Goal: Download file/media

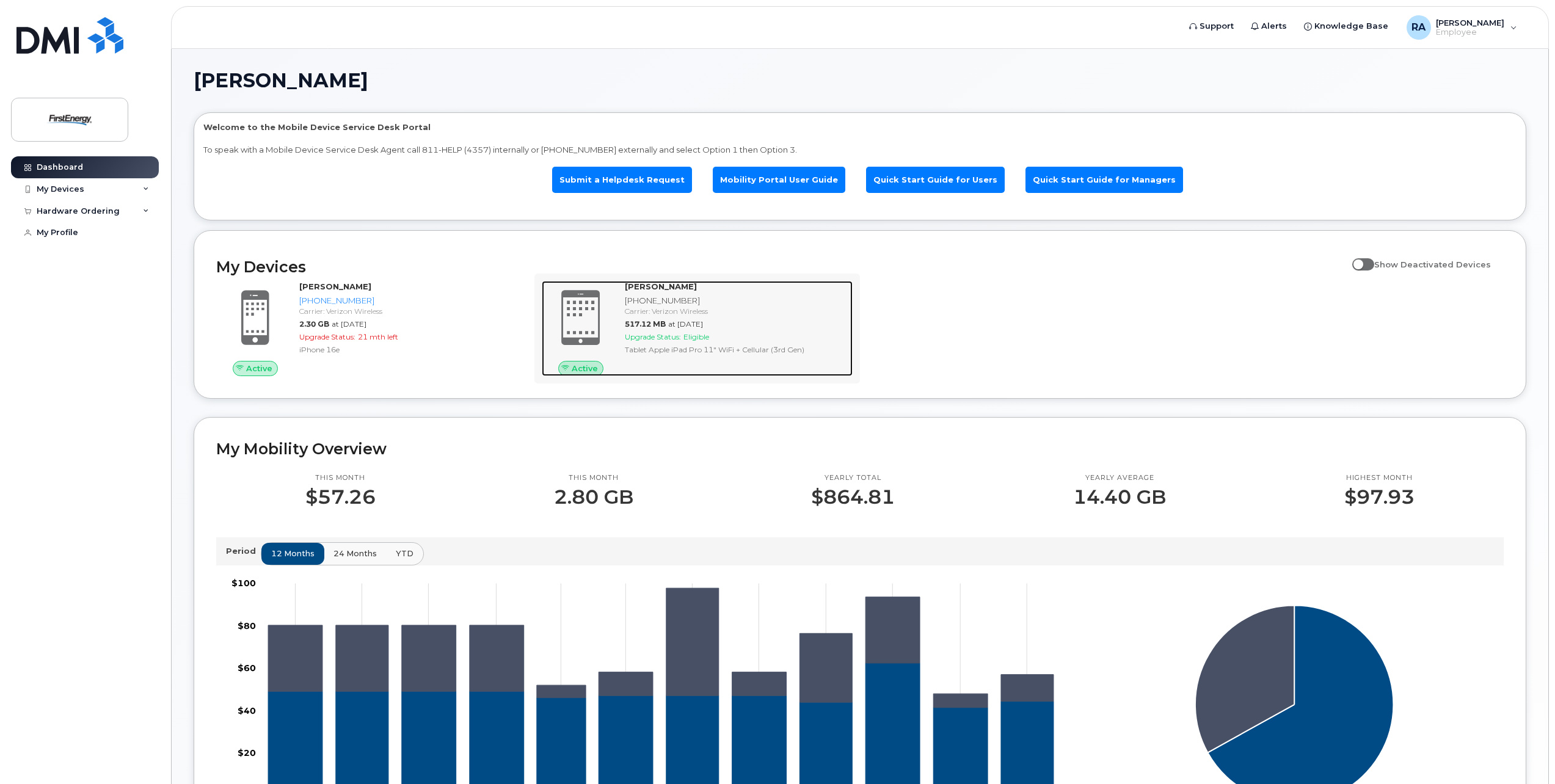
click at [738, 342] on div "ANDREW REPOUSIS 773-682-7376 Carrier: Verizon Wireless 517.12 MB at Sep 01, 202…" at bounding box center [736, 328] width 233 height 95
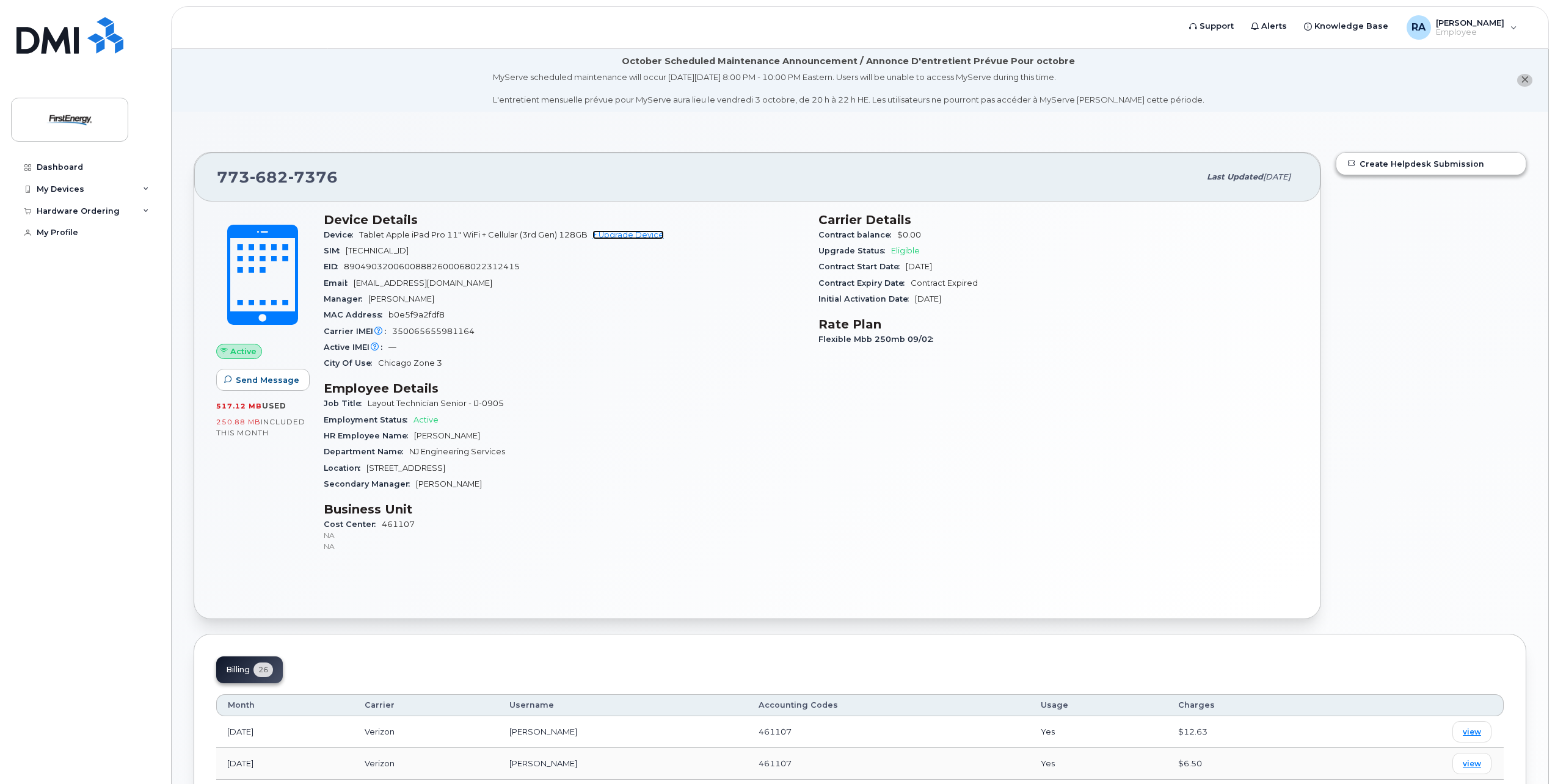
click at [624, 235] on link "+ Upgrade Device" at bounding box center [628, 234] width 72 height 9
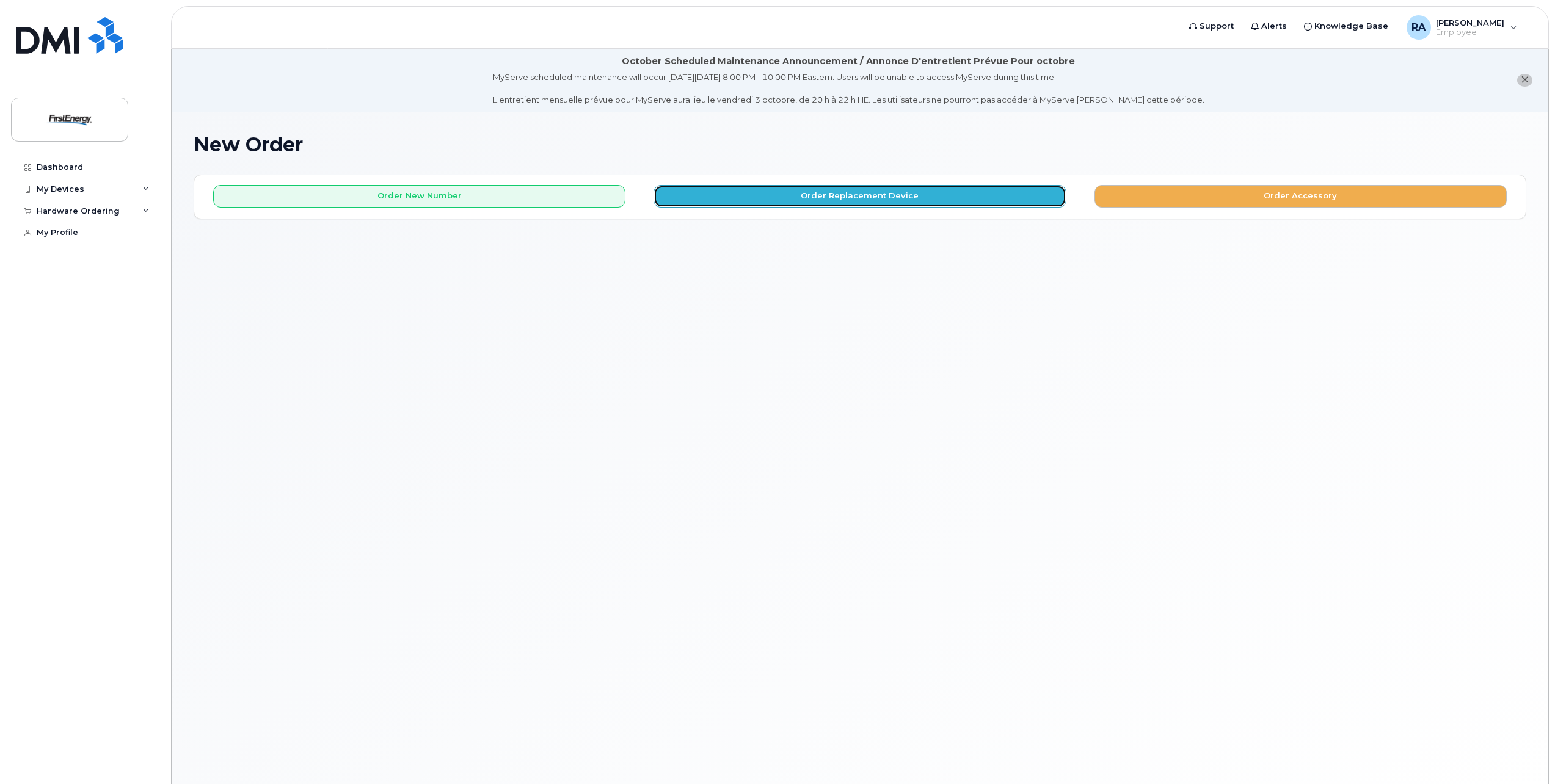
click at [877, 198] on button "Order Replacement Device" at bounding box center [859, 196] width 412 height 22
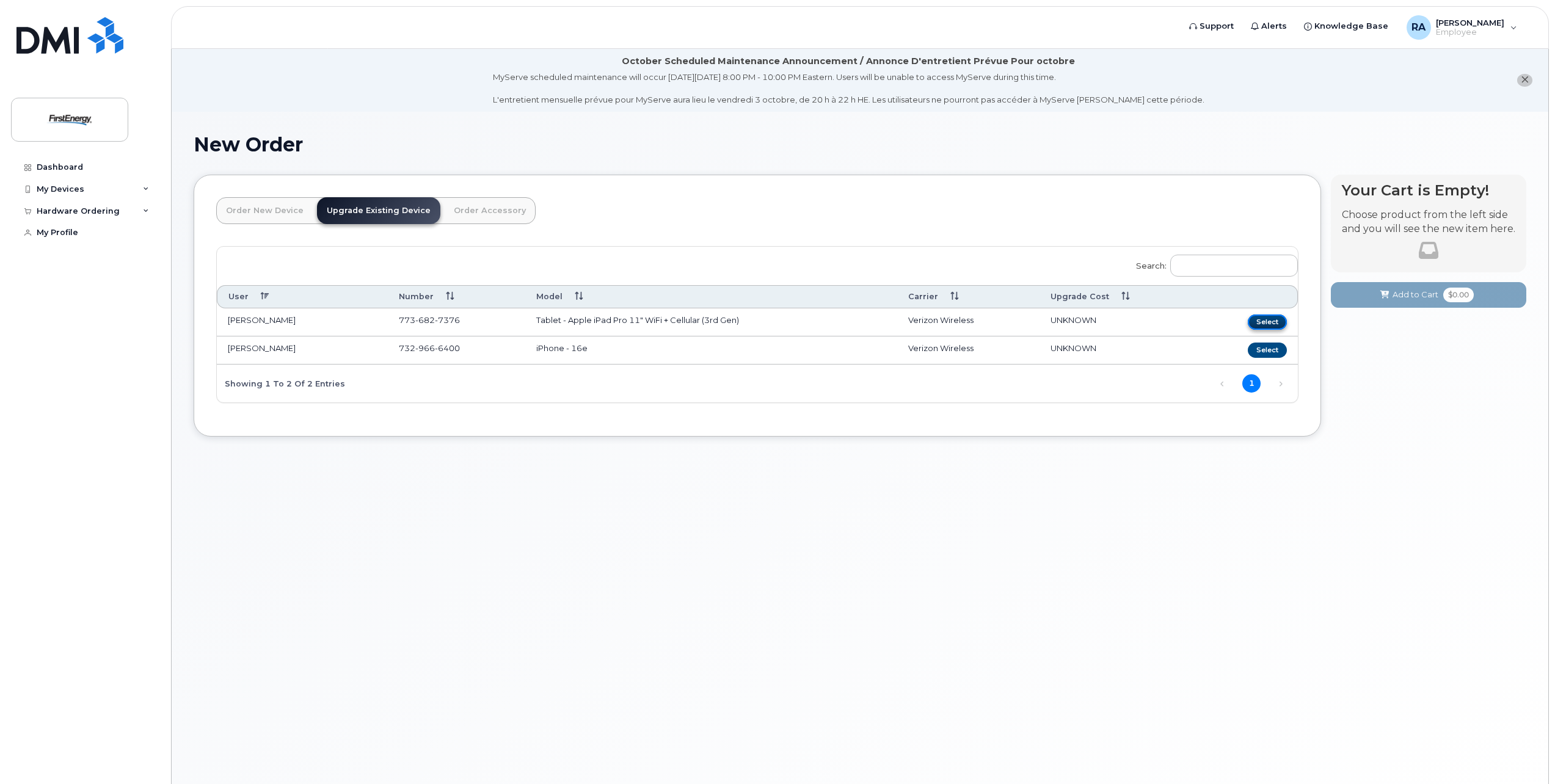
click at [1273, 322] on button "Select" at bounding box center [1266, 322] width 39 height 16
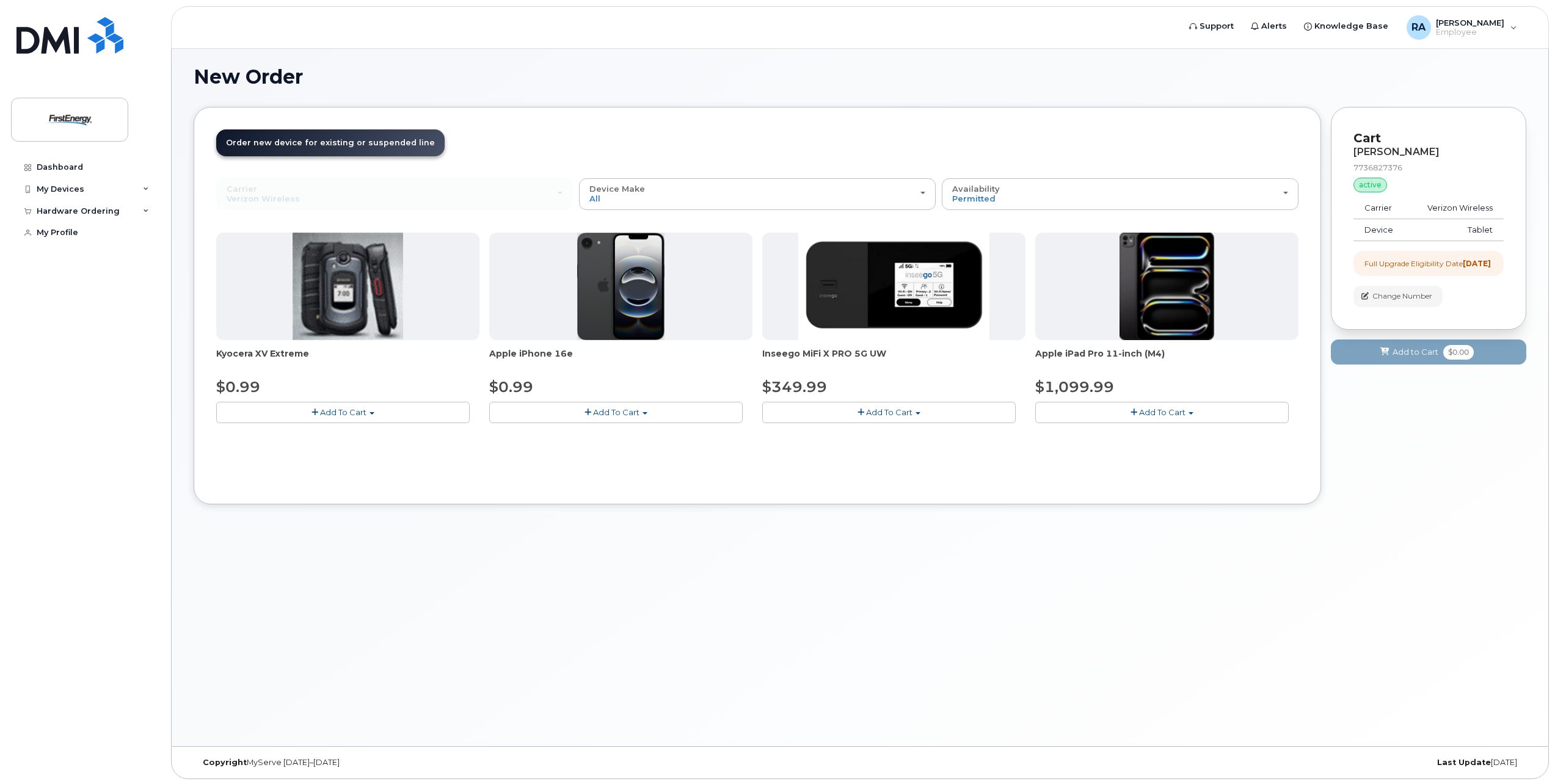
scroll to position [69, 0]
drag, startPoint x: 605, startPoint y: 408, endPoint x: 960, endPoint y: 530, distance: 375.4
click at [960, 530] on div "New Order × Share This Order If you want to allow others to create or edit orde…" at bounding box center [860, 394] width 1376 height 703
click at [1158, 304] on img at bounding box center [1166, 285] width 95 height 108
drag, startPoint x: 1034, startPoint y: 350, endPoint x: 1163, endPoint y: 350, distance: 129.0
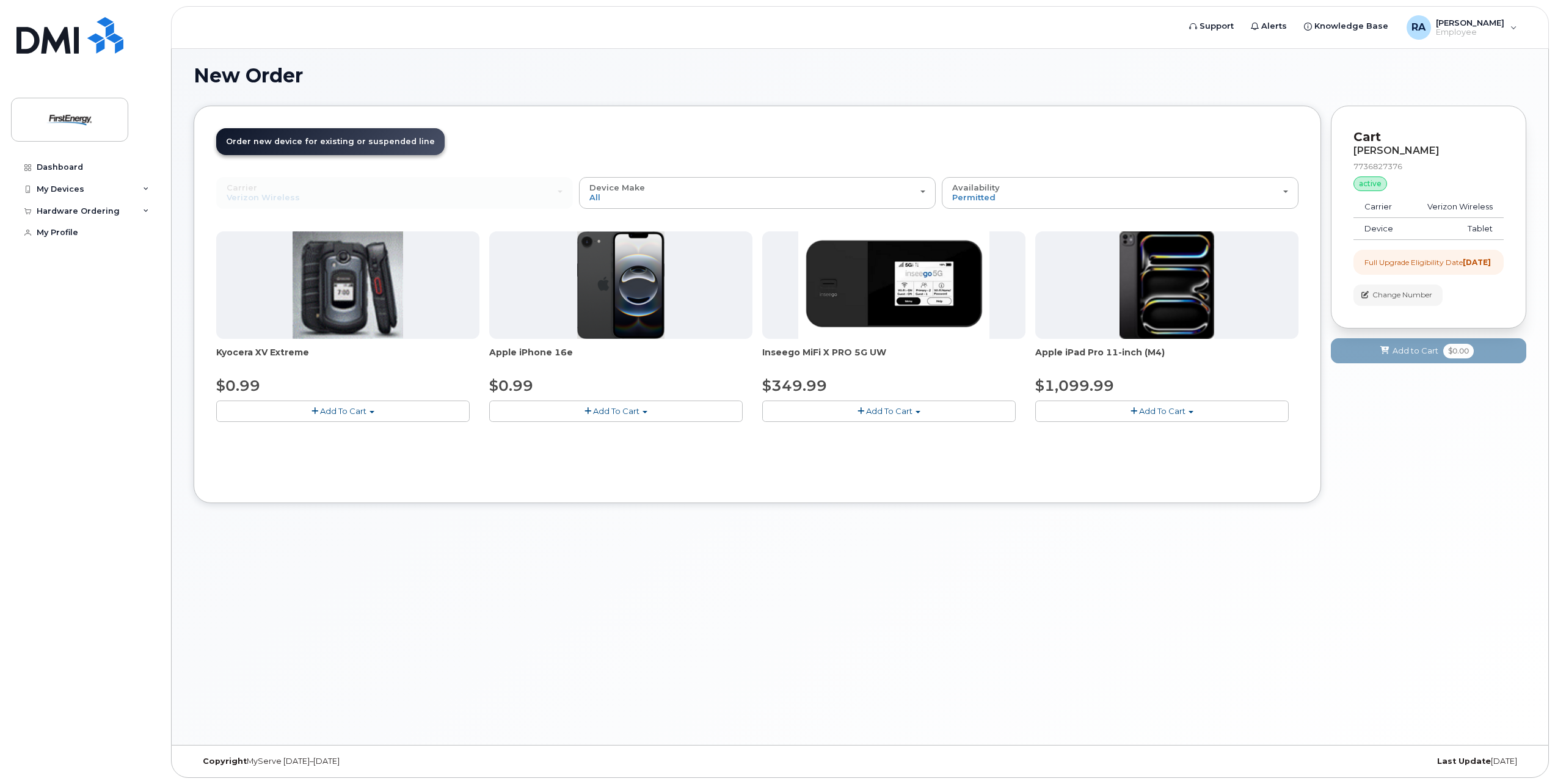
click at [1163, 350] on div "Kyocera XV Extreme $0.99 Add To Cart $0.99 - 2 Year Upgrade Apple iPhone 16e $0…" at bounding box center [757, 336] width 1082 height 210
copy span "Apple iPad Pro 11-inch (M4)"
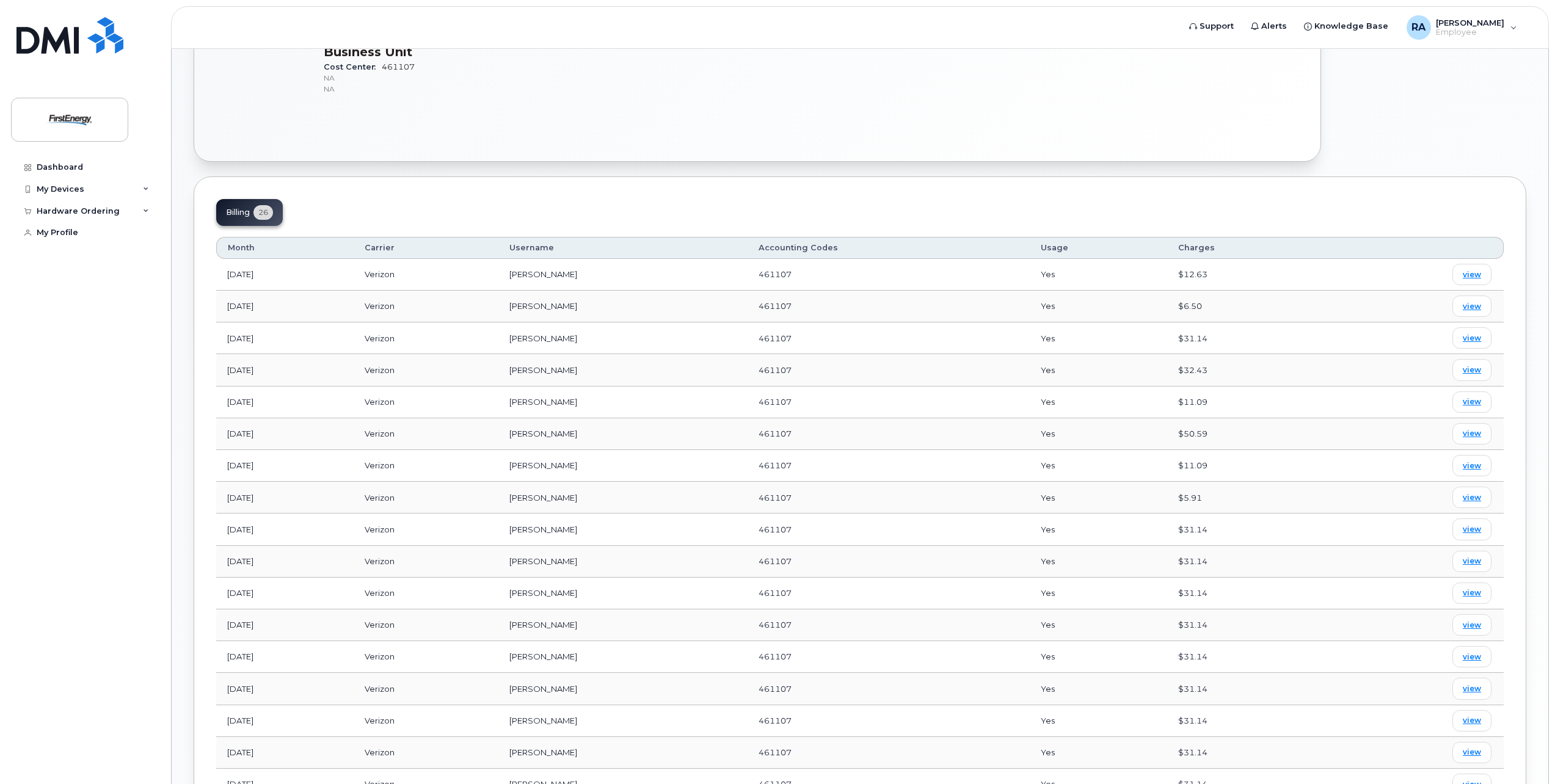
scroll to position [428, 0]
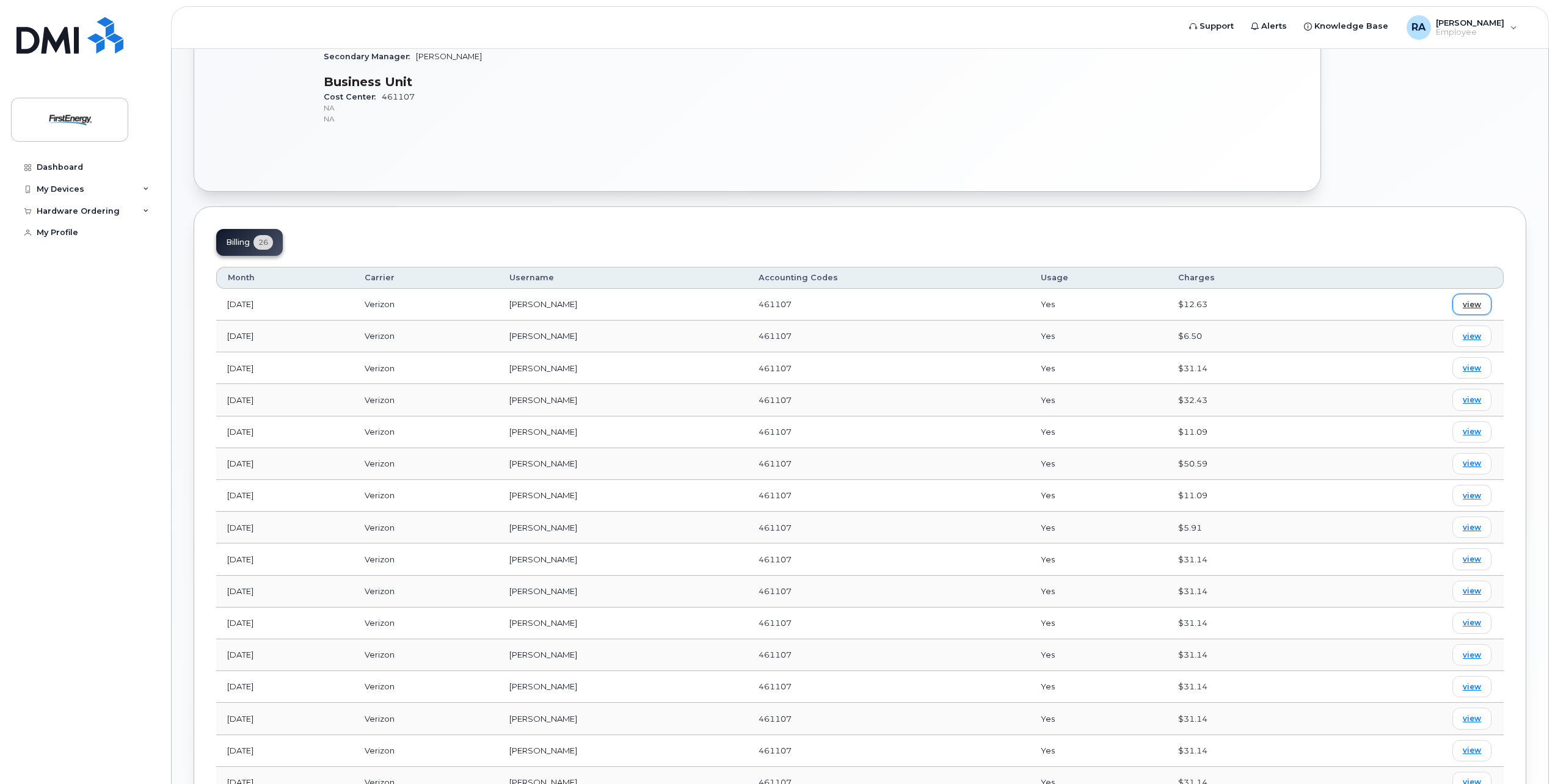
click at [1482, 304] on link "view" at bounding box center [1471, 304] width 39 height 21
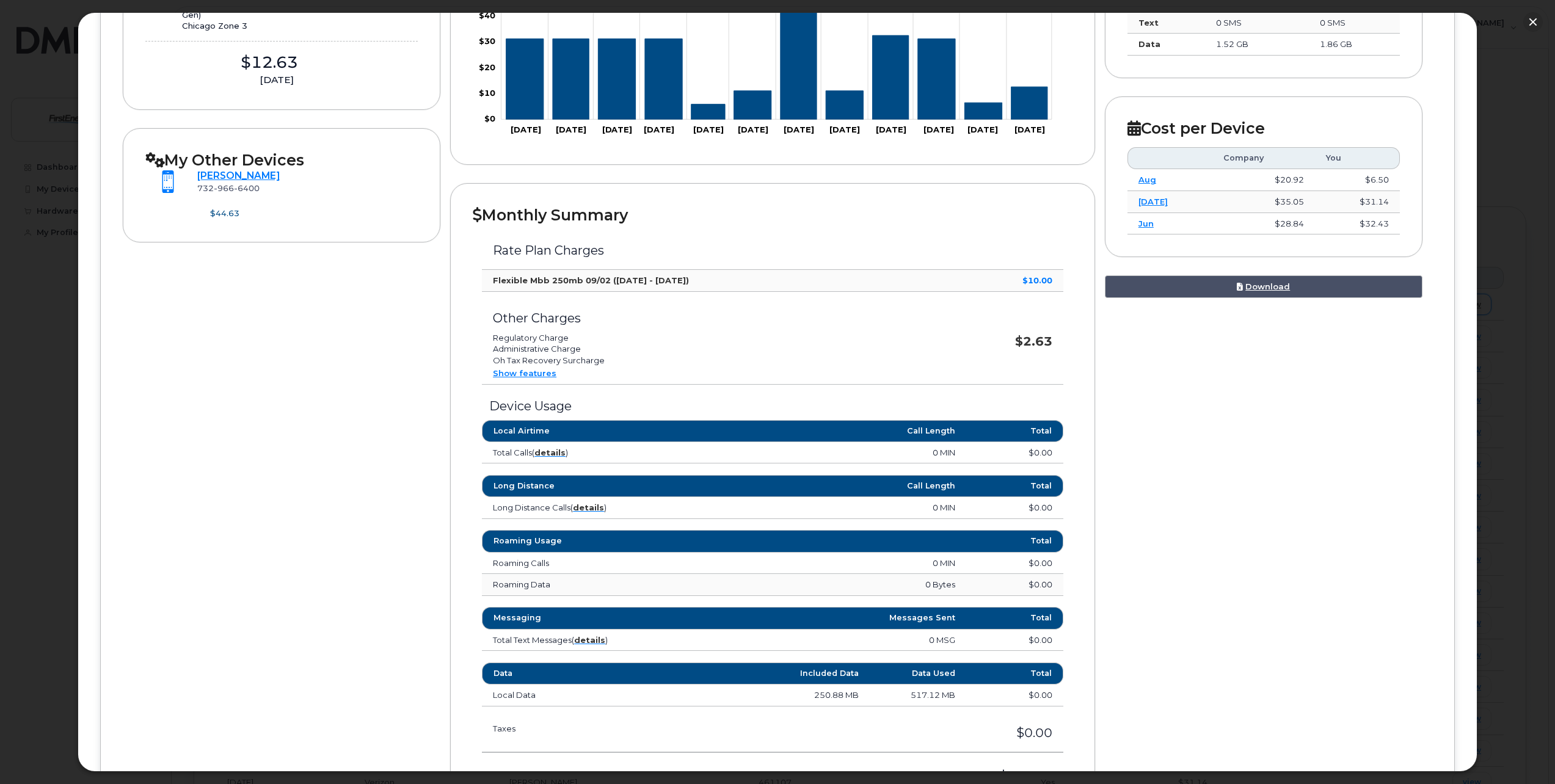
scroll to position [0, 0]
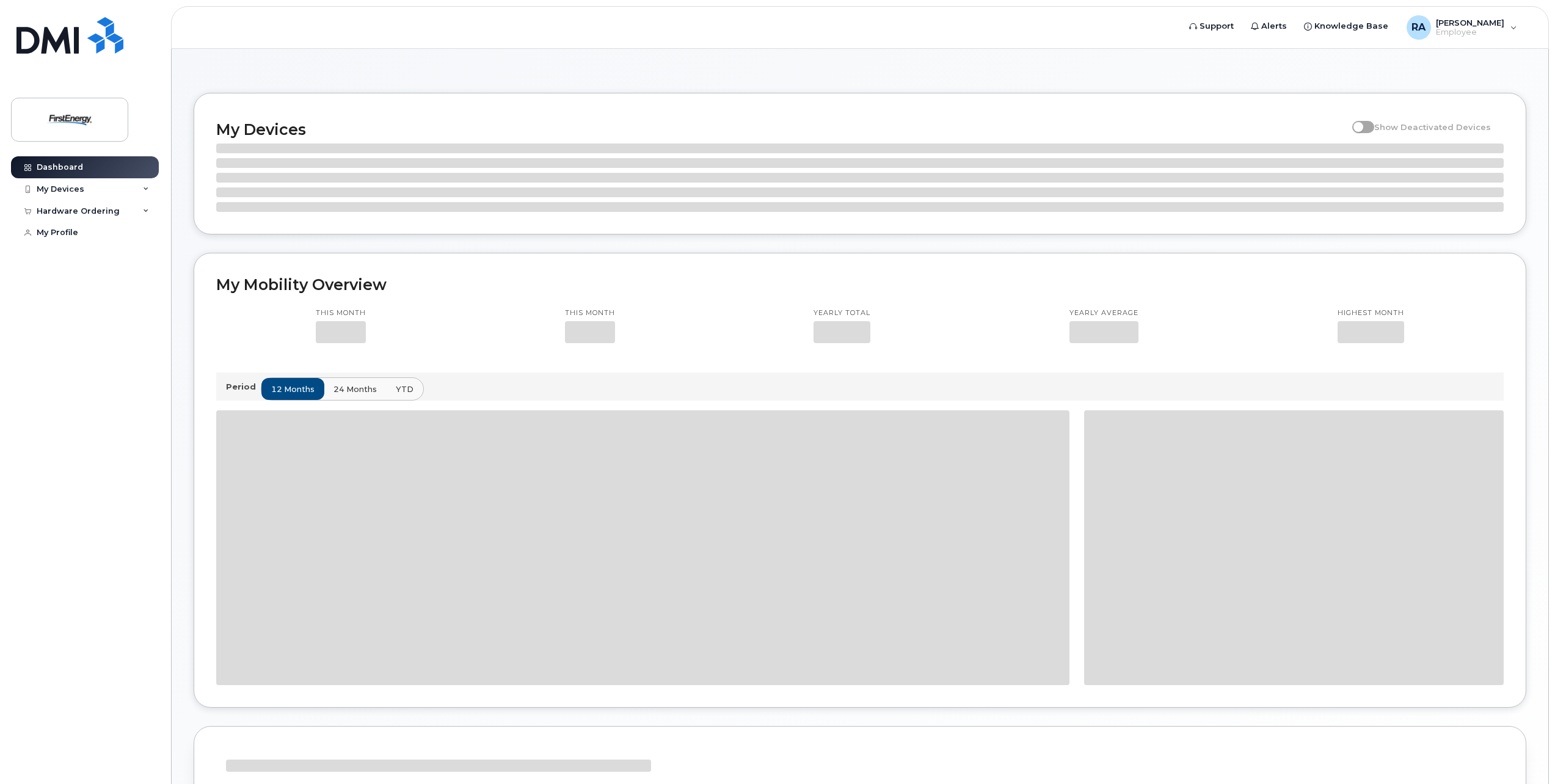
click at [1536, 21] on header "Support Alerts Knowledge Base [PERSON_NAME], [PERSON_NAME] English Français Sig…" at bounding box center [860, 27] width 1377 height 43
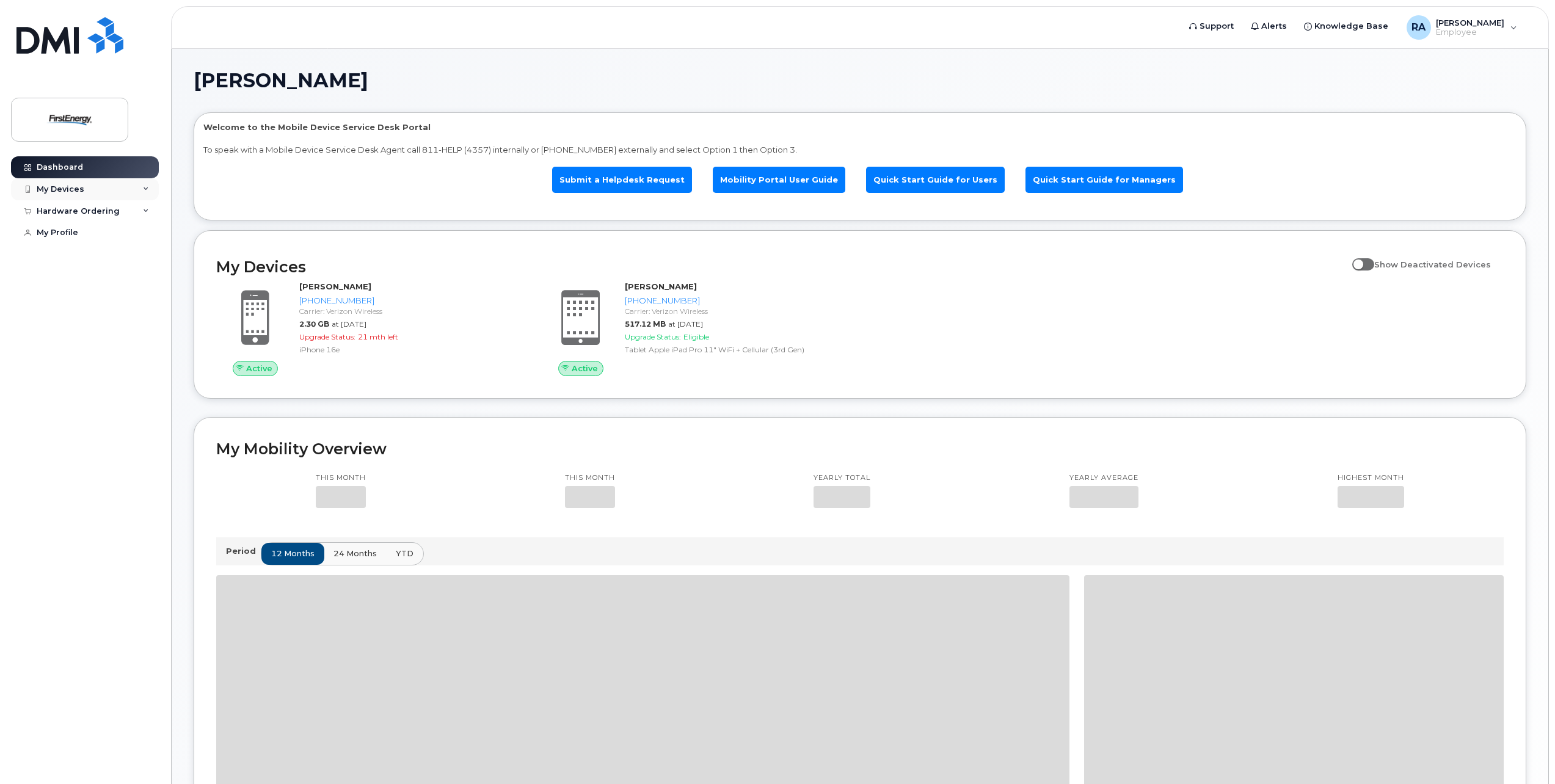
click at [53, 186] on div "My Devices" at bounding box center [61, 189] width 48 height 10
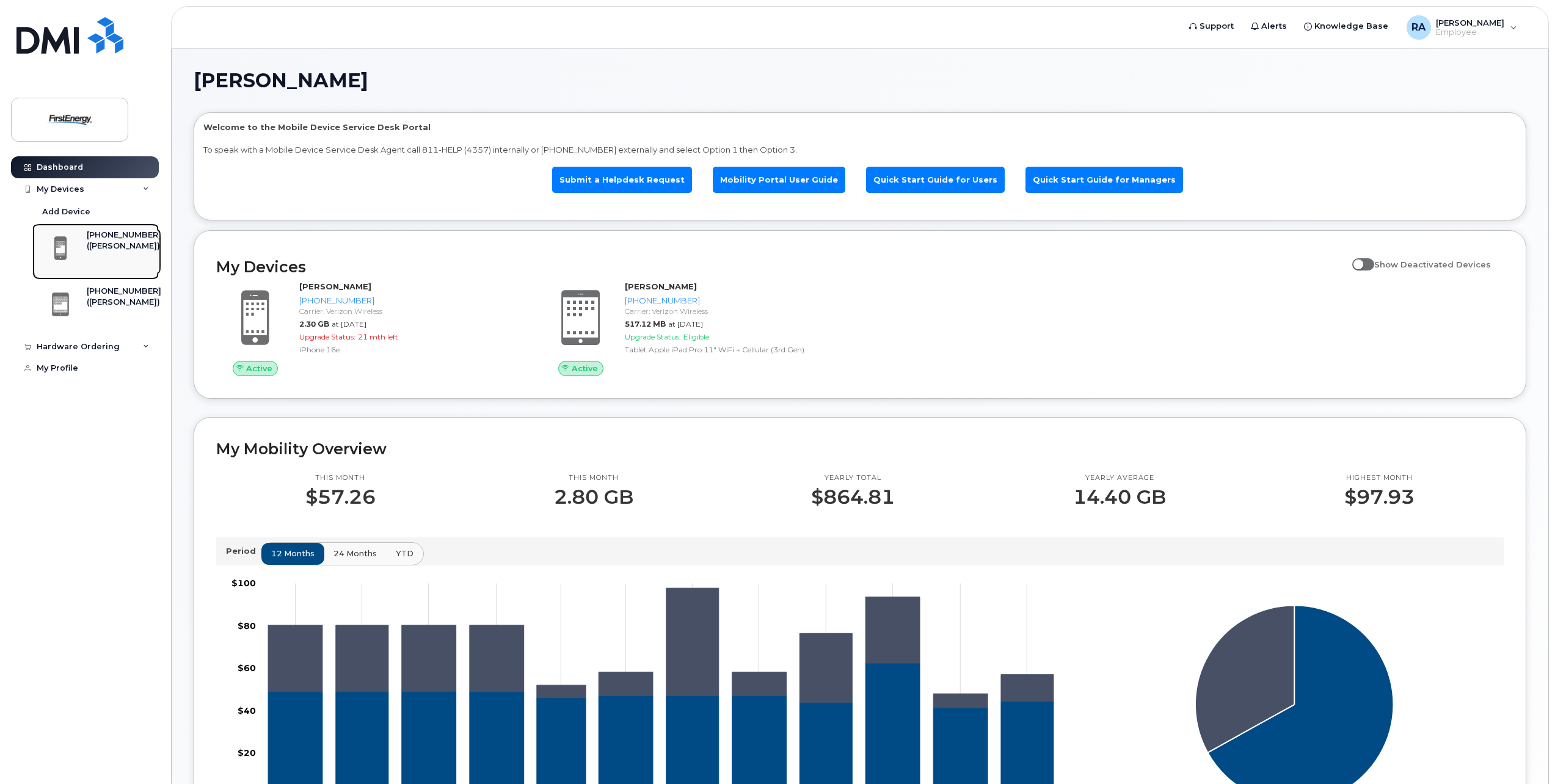
click at [107, 245] on div "([PERSON_NAME])" at bounding box center [123, 245] width 75 height 11
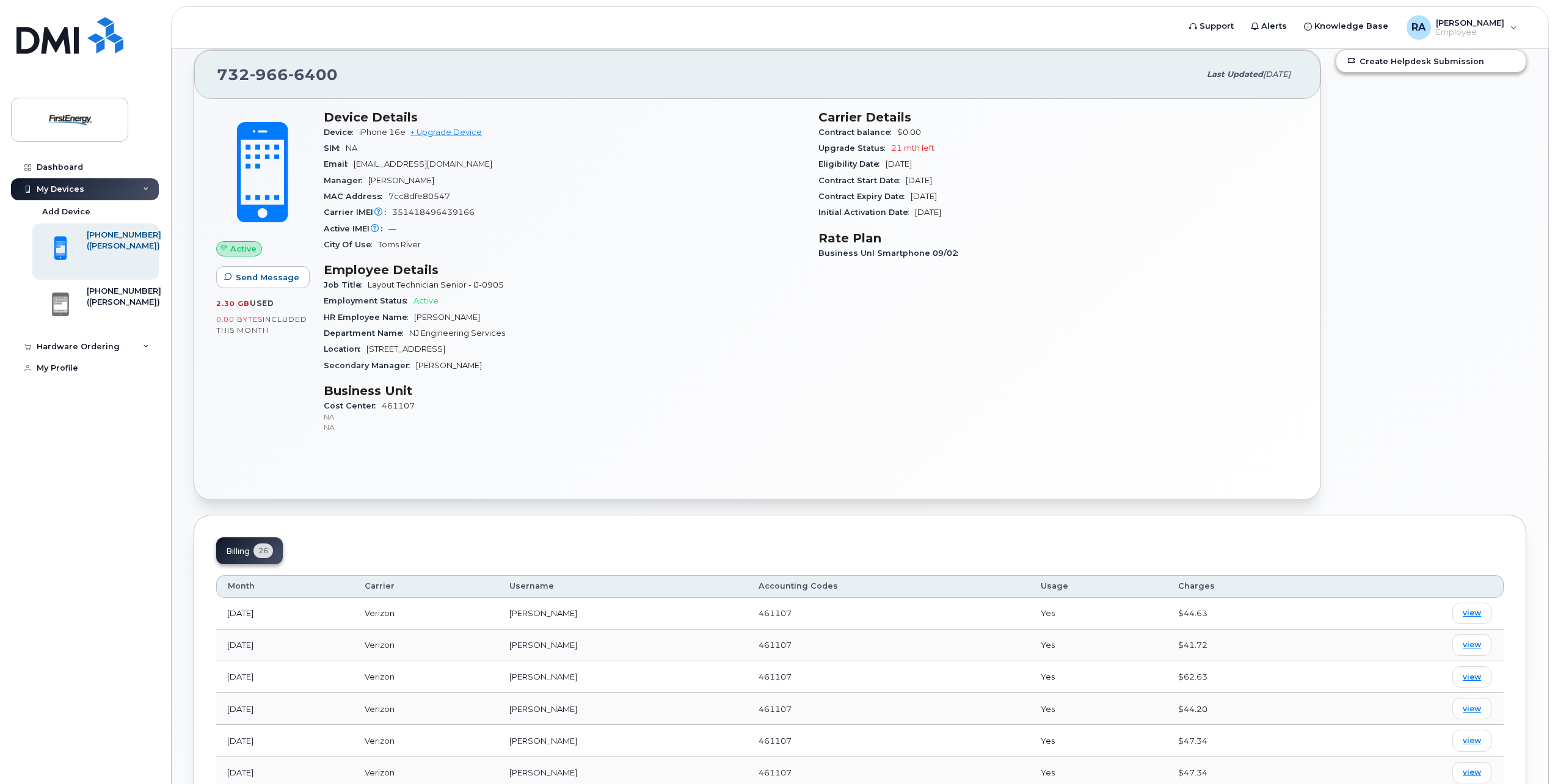
scroll to position [122, 0]
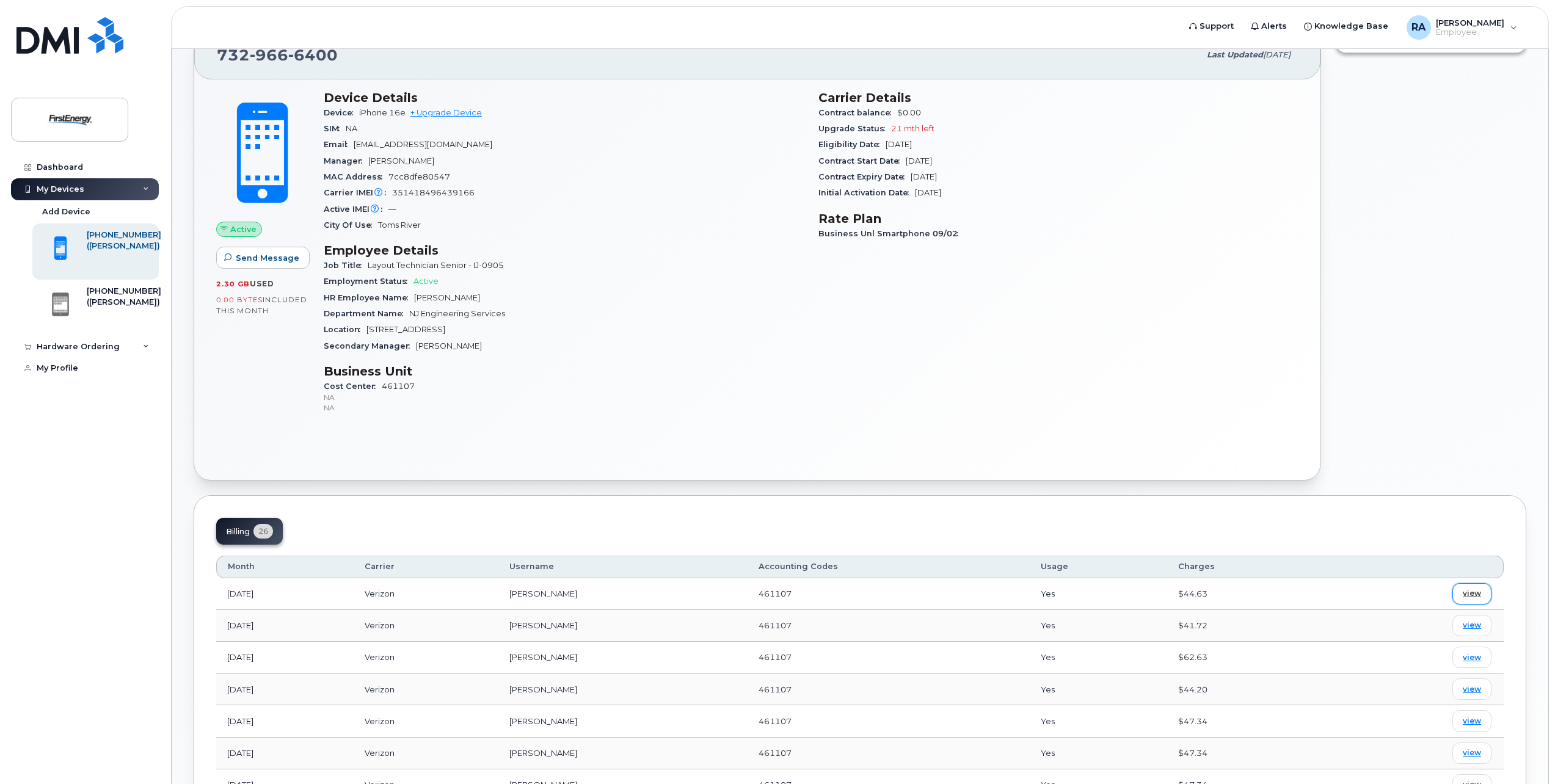
click at [1478, 592] on span "view" at bounding box center [1472, 593] width 18 height 11
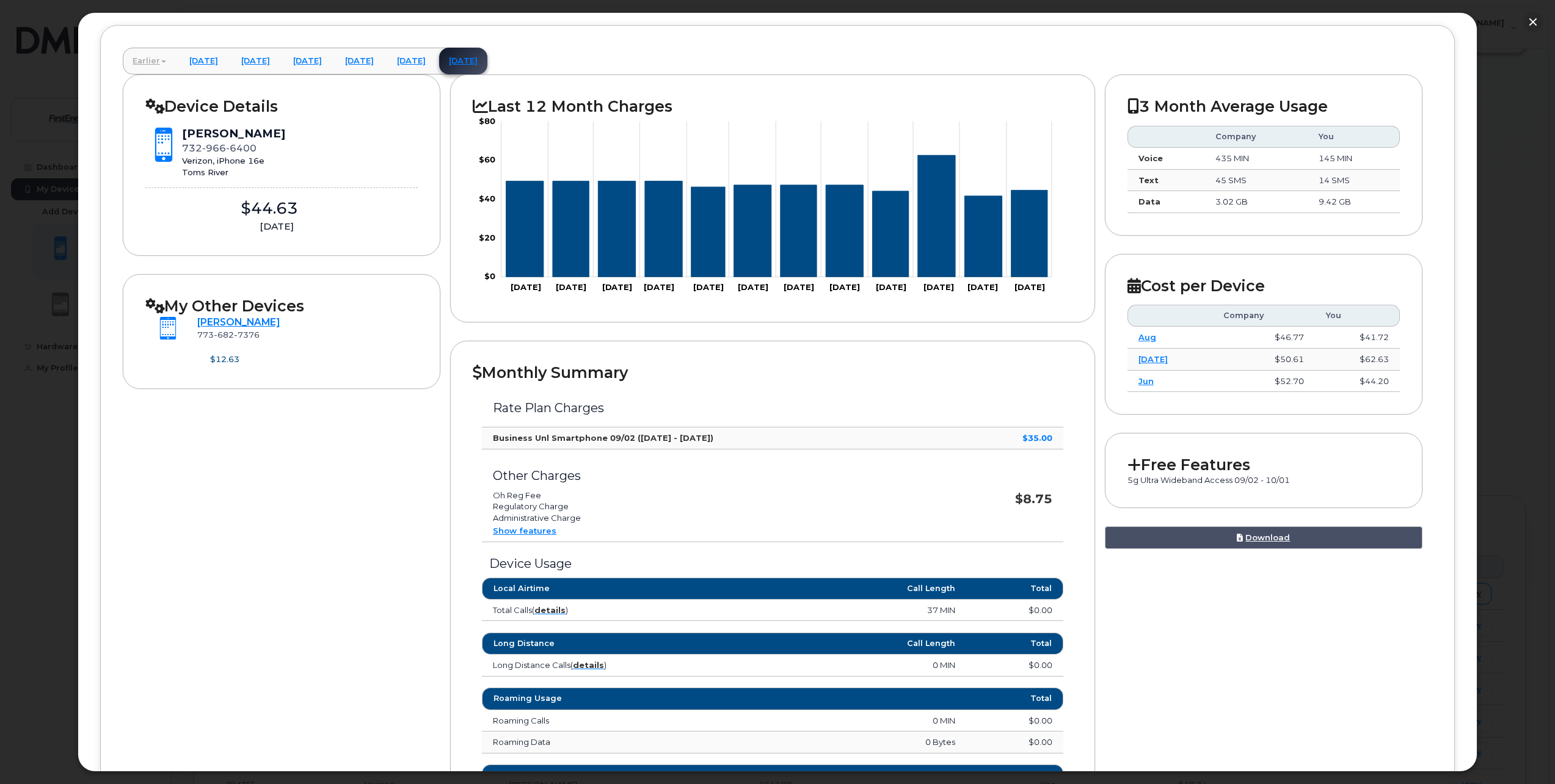
scroll to position [109, 0]
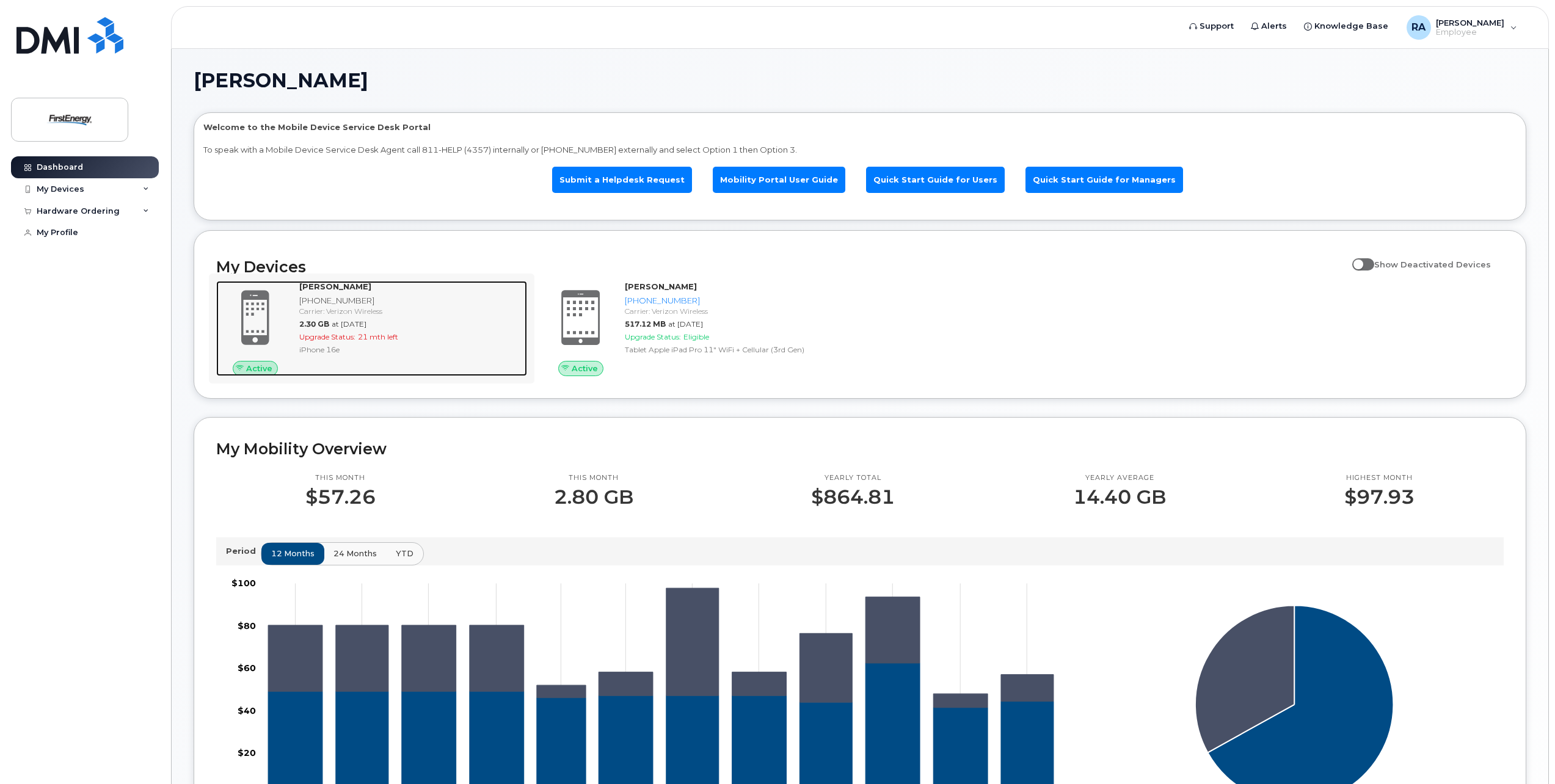
click at [355, 302] on div "[PHONE_NUMBER]" at bounding box center [411, 300] width 223 height 12
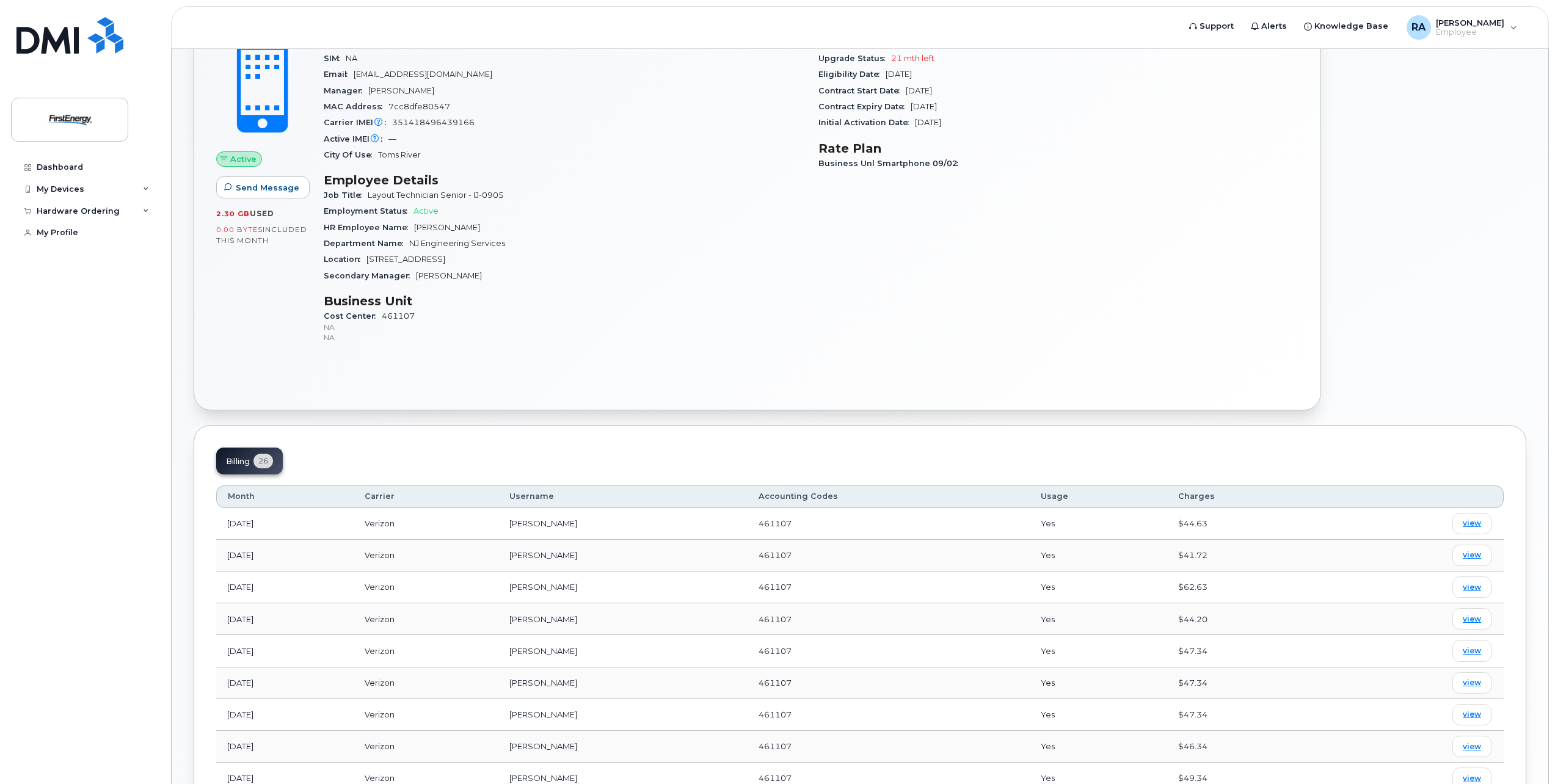
scroll to position [214, 0]
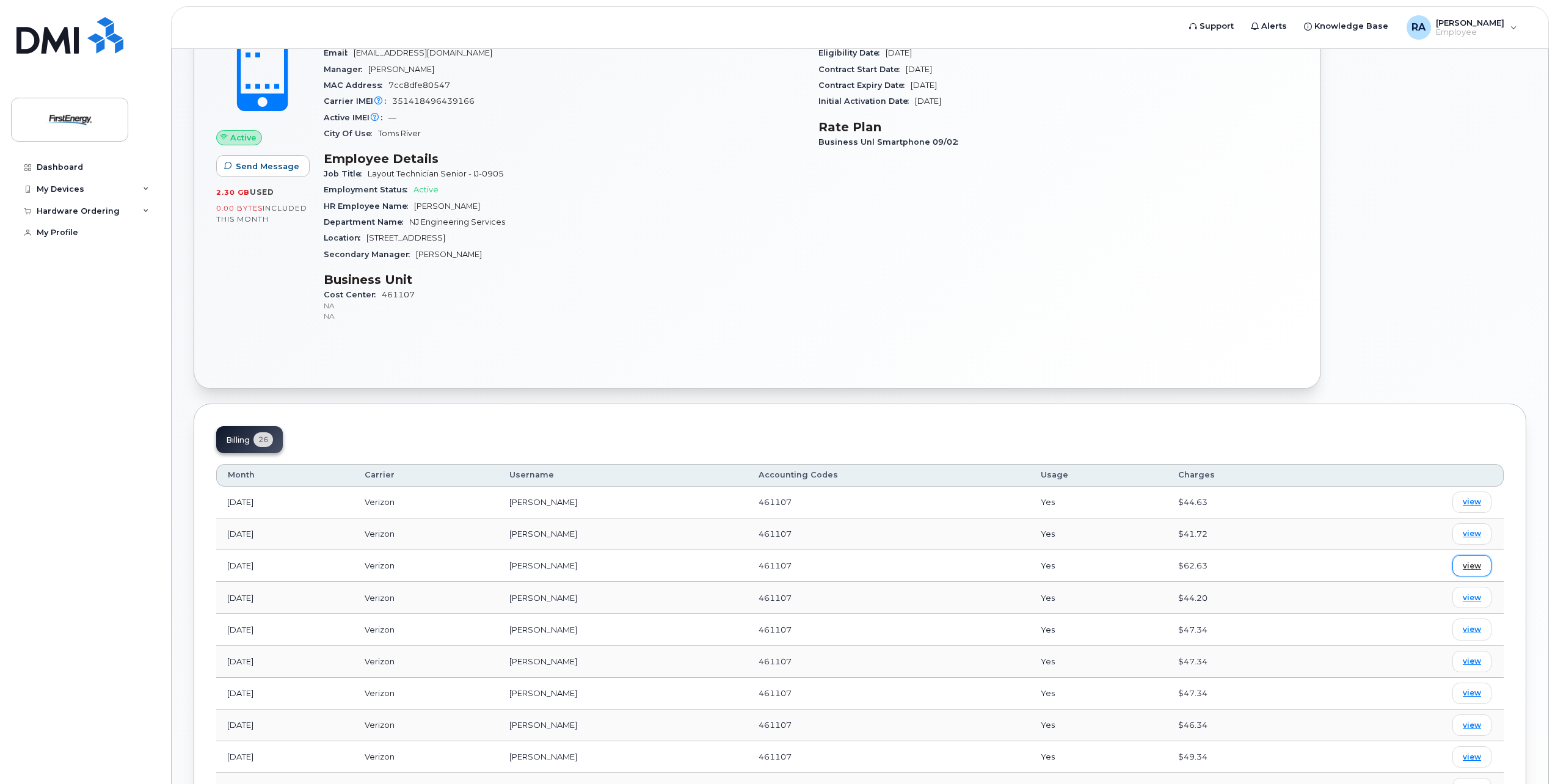
click at [1477, 569] on span "view" at bounding box center [1472, 565] width 18 height 11
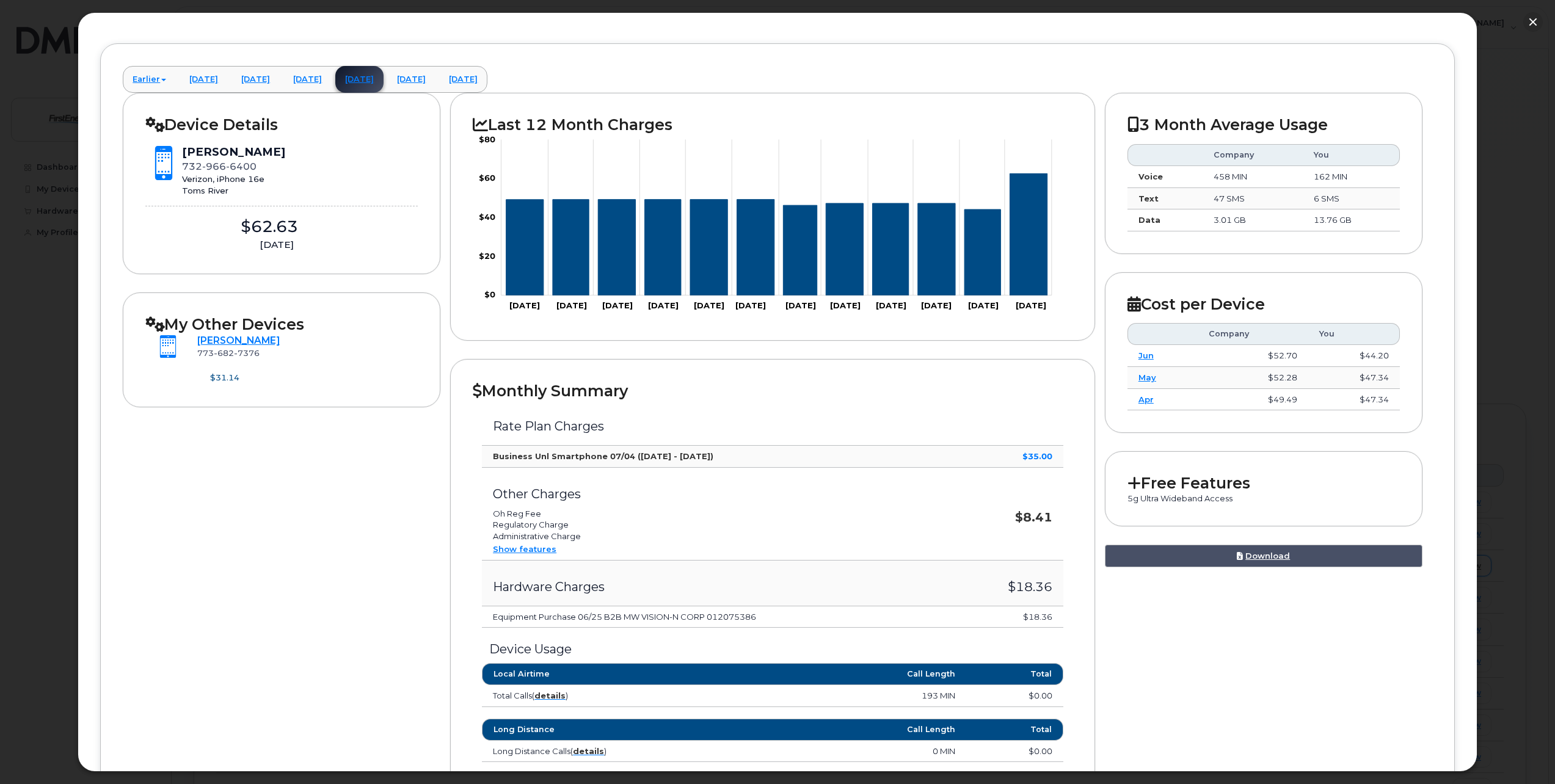
scroll to position [122, 0]
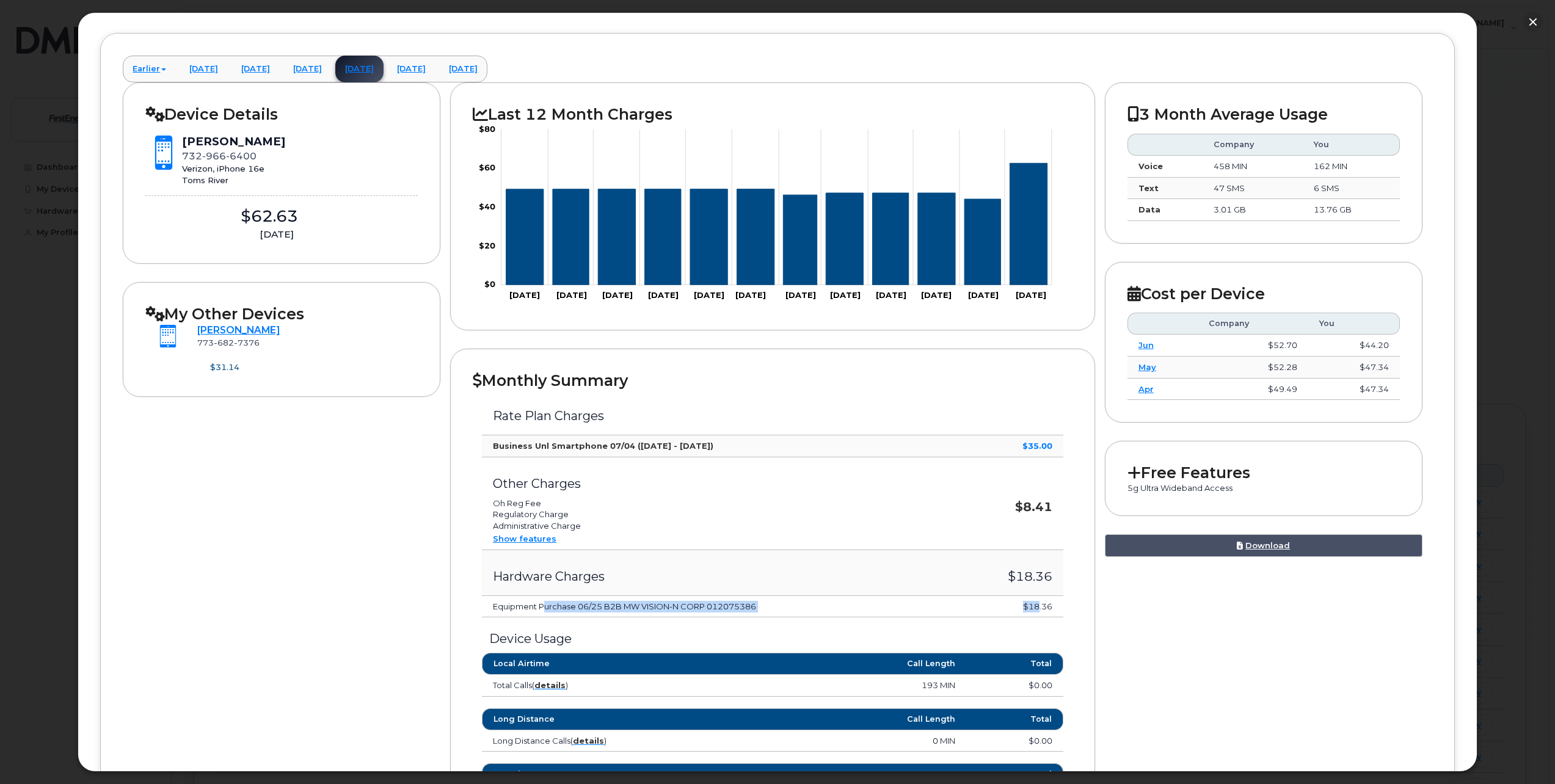
drag, startPoint x: 555, startPoint y: 609, endPoint x: 1029, endPoint y: 612, distance: 474.0
click at [1029, 612] on tr "Equipment Purchase 06/25 B2B MW VISION-N CORP 012075386 $18.36" at bounding box center [773, 606] width 582 height 22
drag, startPoint x: 1029, startPoint y: 612, endPoint x: 730, endPoint y: 584, distance: 300.3
click at [730, 584] on td "Hardware Charges" at bounding box center [717, 573] width 471 height 46
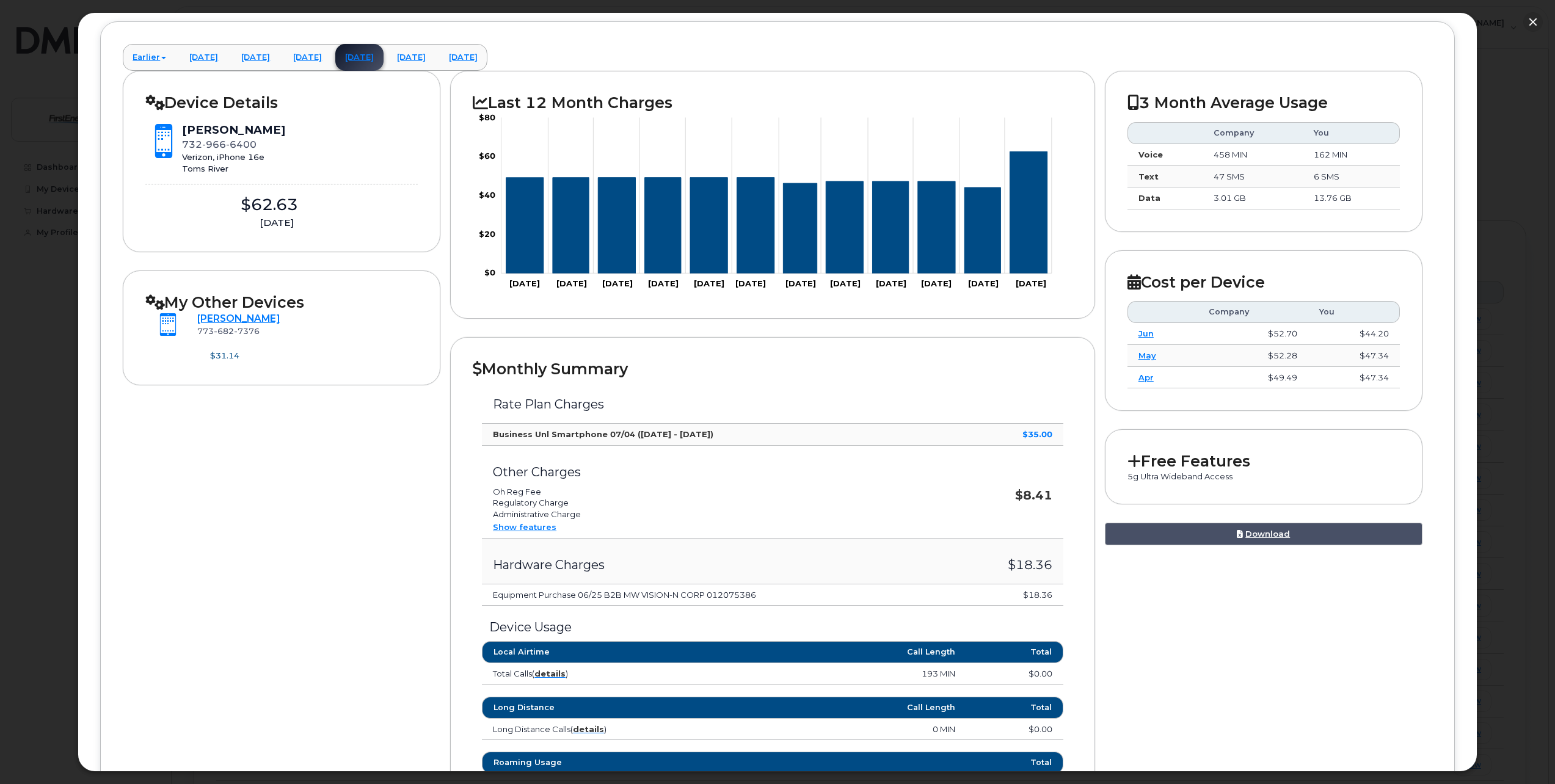
scroll to position [0, 0]
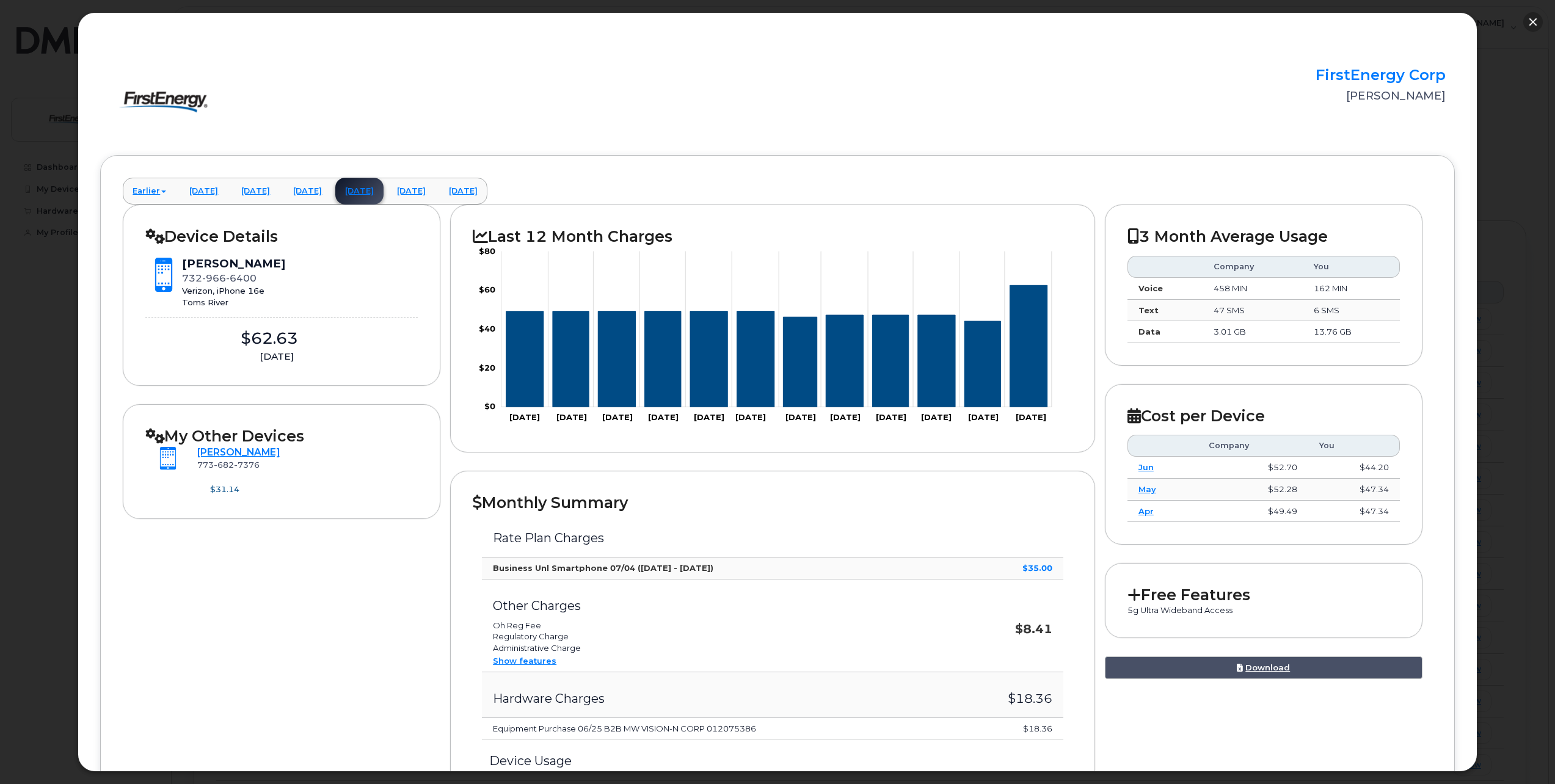
click at [1527, 21] on button "button" at bounding box center [1533, 22] width 20 height 20
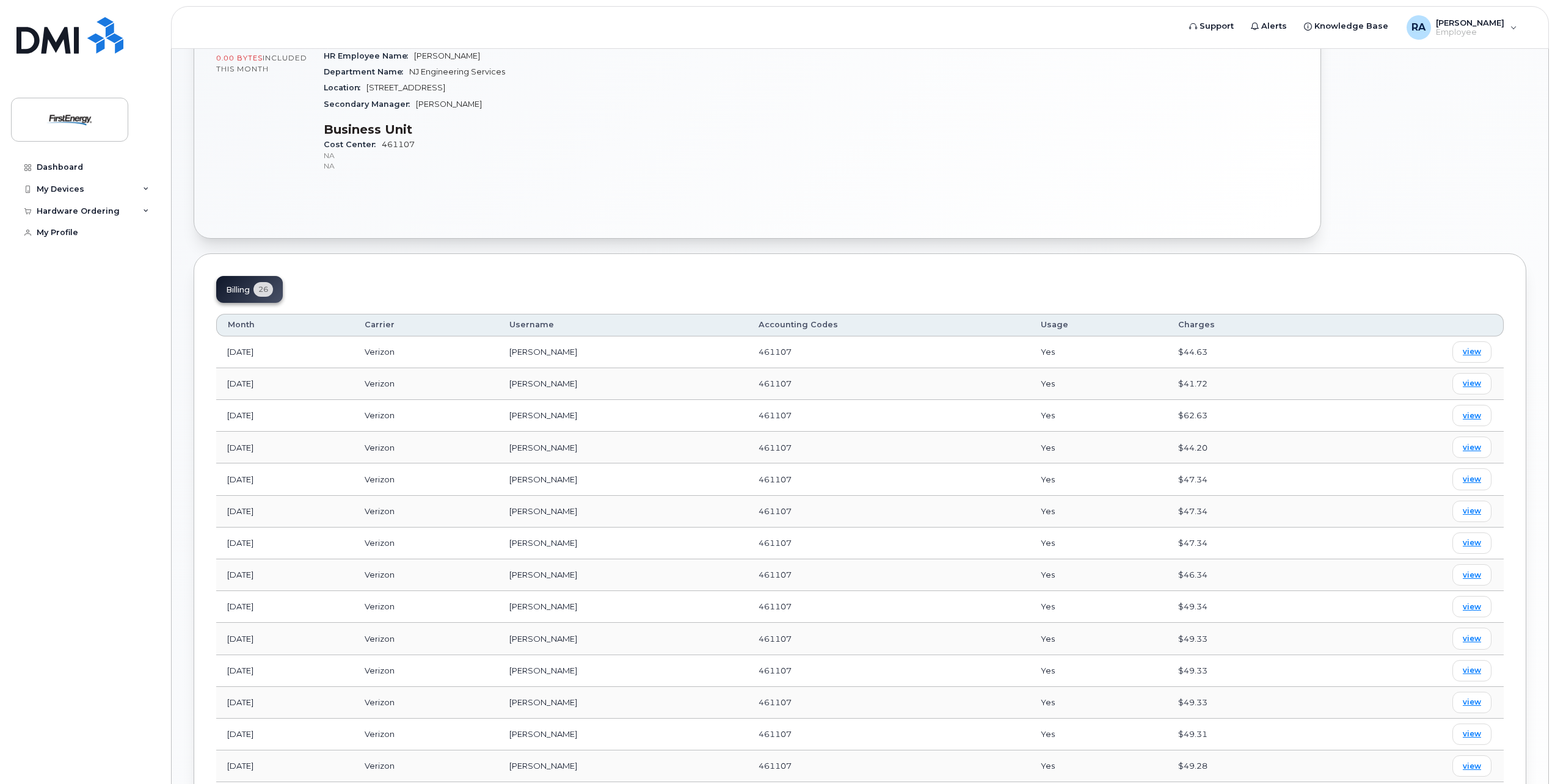
scroll to position [336, 0]
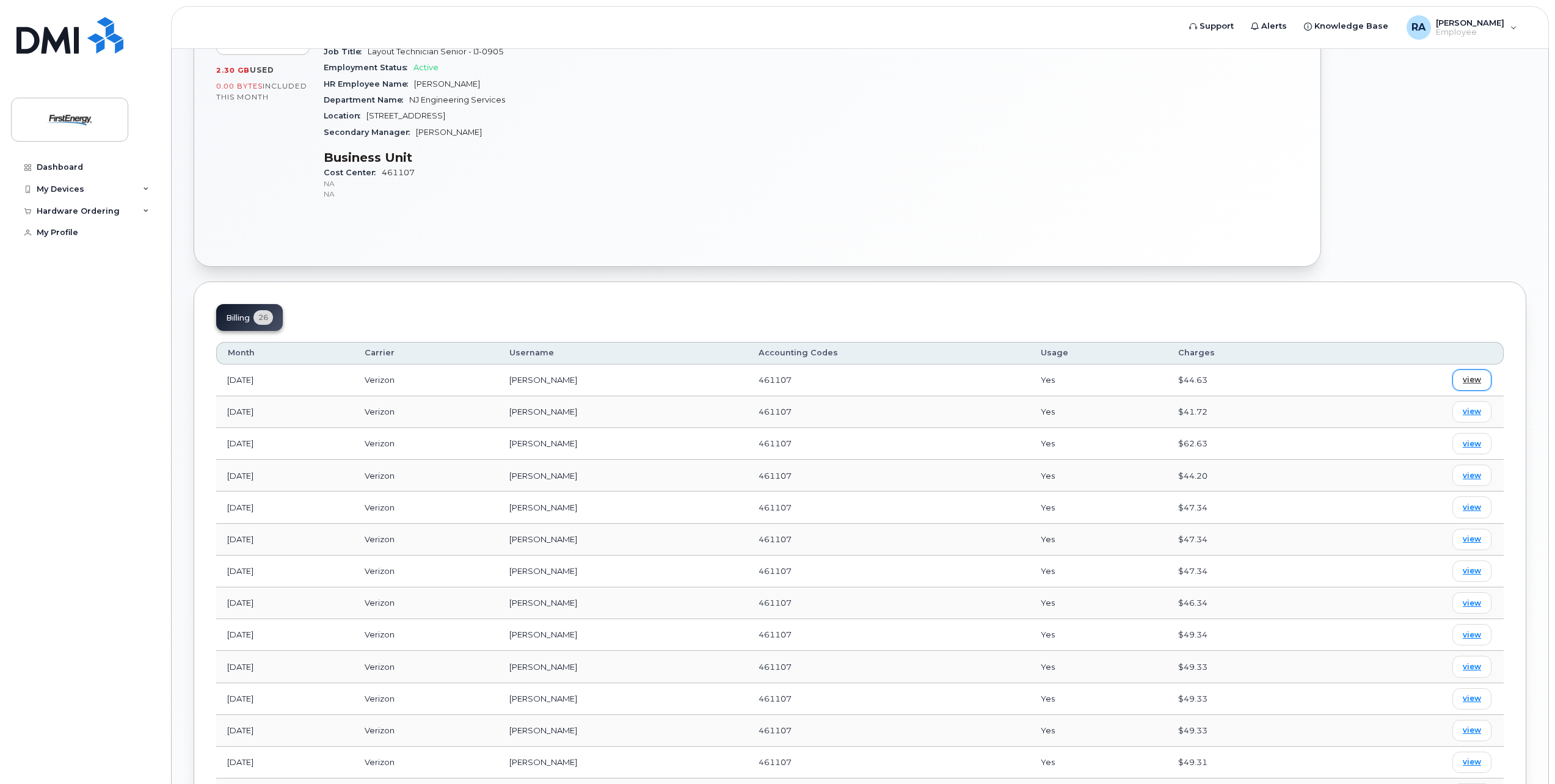
click at [1481, 380] on link "view" at bounding box center [1471, 380] width 39 height 21
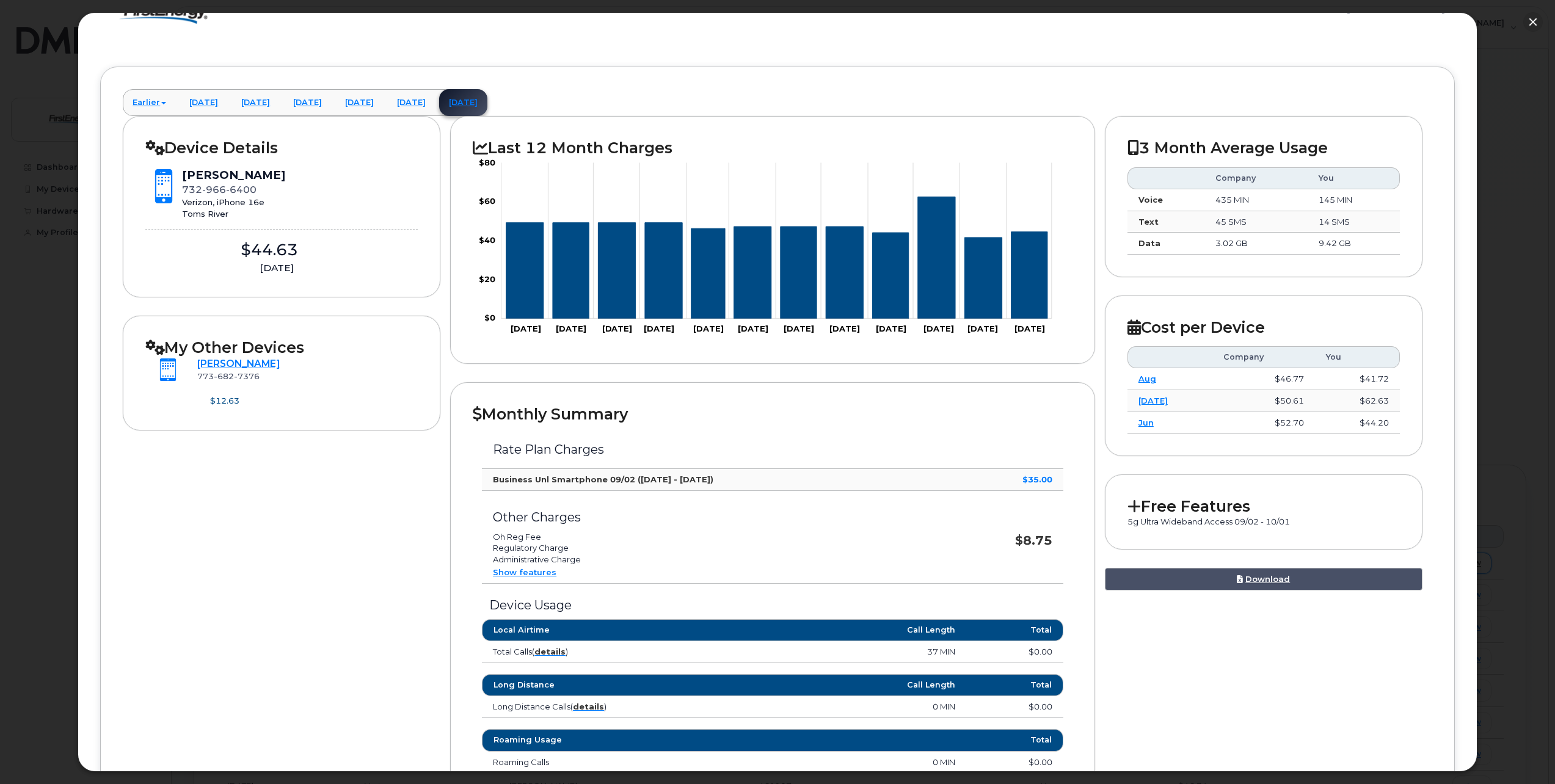
scroll to position [49, 0]
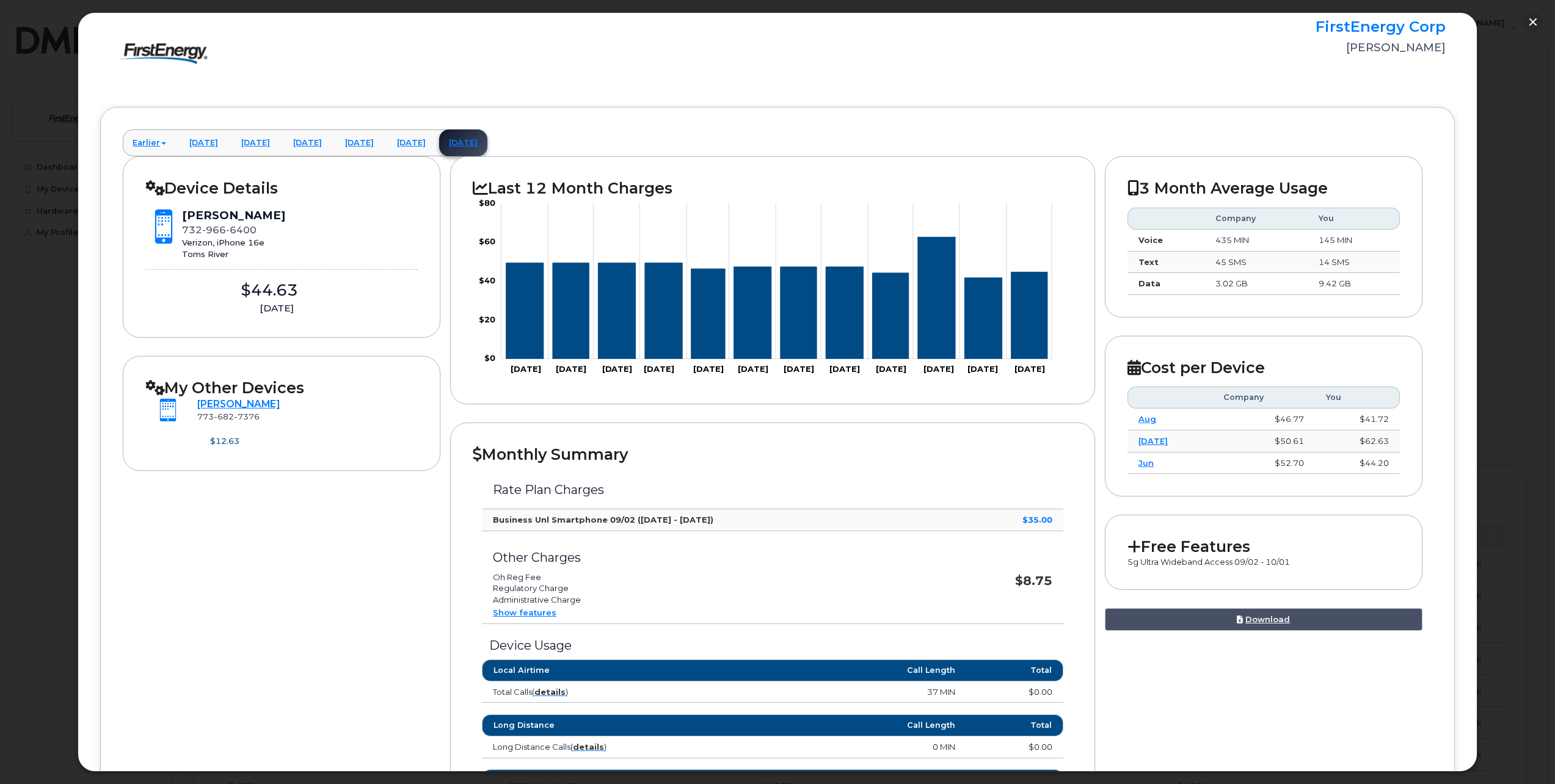
click at [1126, 536] on div "Free Features 5g Ultra Wideband Access 09/02 - 10/01" at bounding box center [1264, 552] width 318 height 75
click at [1145, 547] on h2 "Free Features" at bounding box center [1263, 546] width 272 height 18
click at [1133, 548] on icon at bounding box center [1134, 546] width 13 height 16
click at [1273, 622] on link "Download" at bounding box center [1264, 619] width 318 height 22
click at [1143, 443] on link "[DATE]" at bounding box center [1153, 441] width 30 height 10
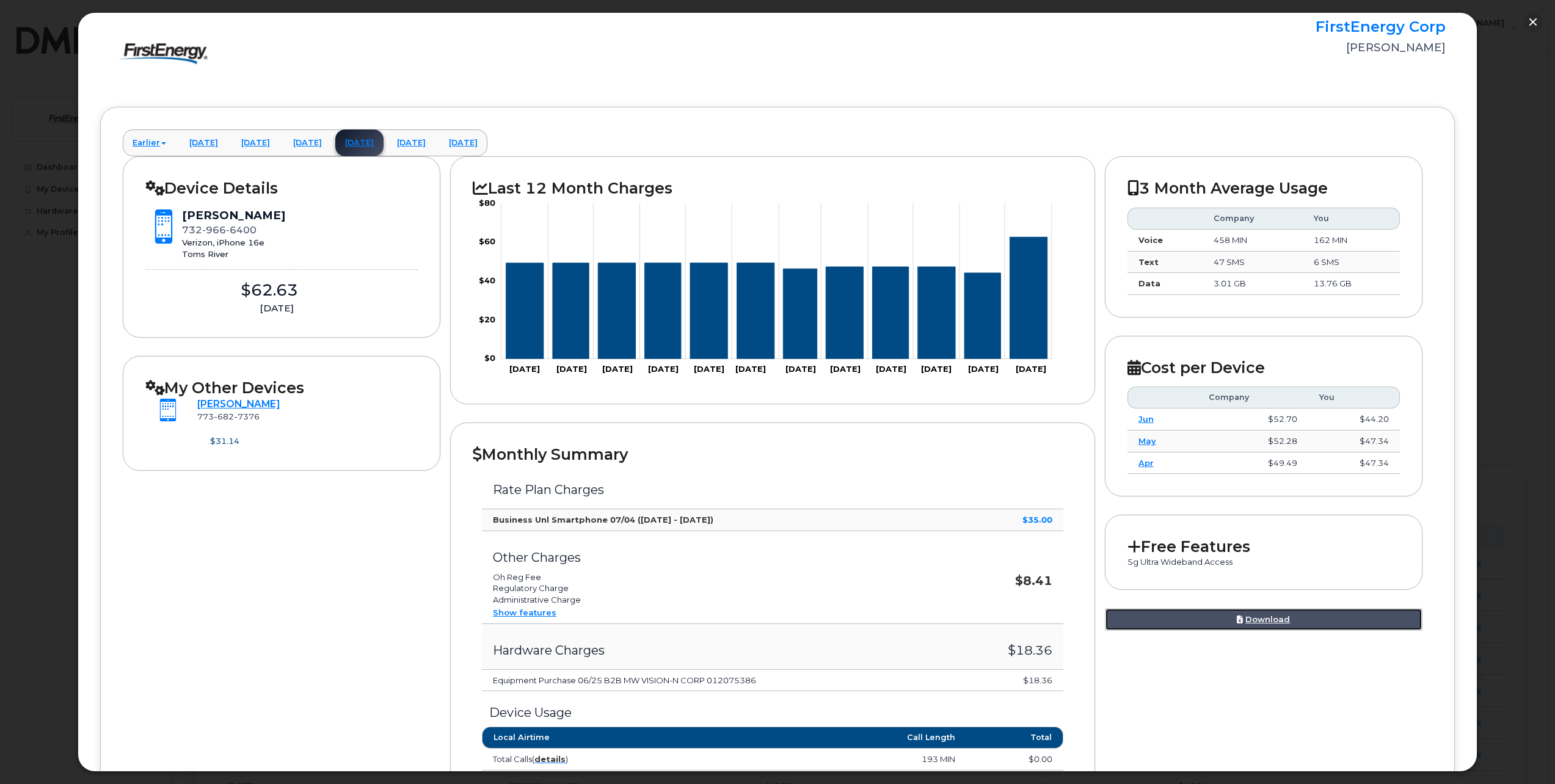
click at [1264, 629] on link "Download" at bounding box center [1264, 619] width 318 height 22
click at [1207, 328] on div "3 Month Average Usage Company You Voice 458 MIN 162 MIN Text 47 SMS 6 SMS Data …" at bounding box center [1269, 393] width 327 height 475
click at [435, 139] on link "[DATE]" at bounding box center [411, 142] width 49 height 27
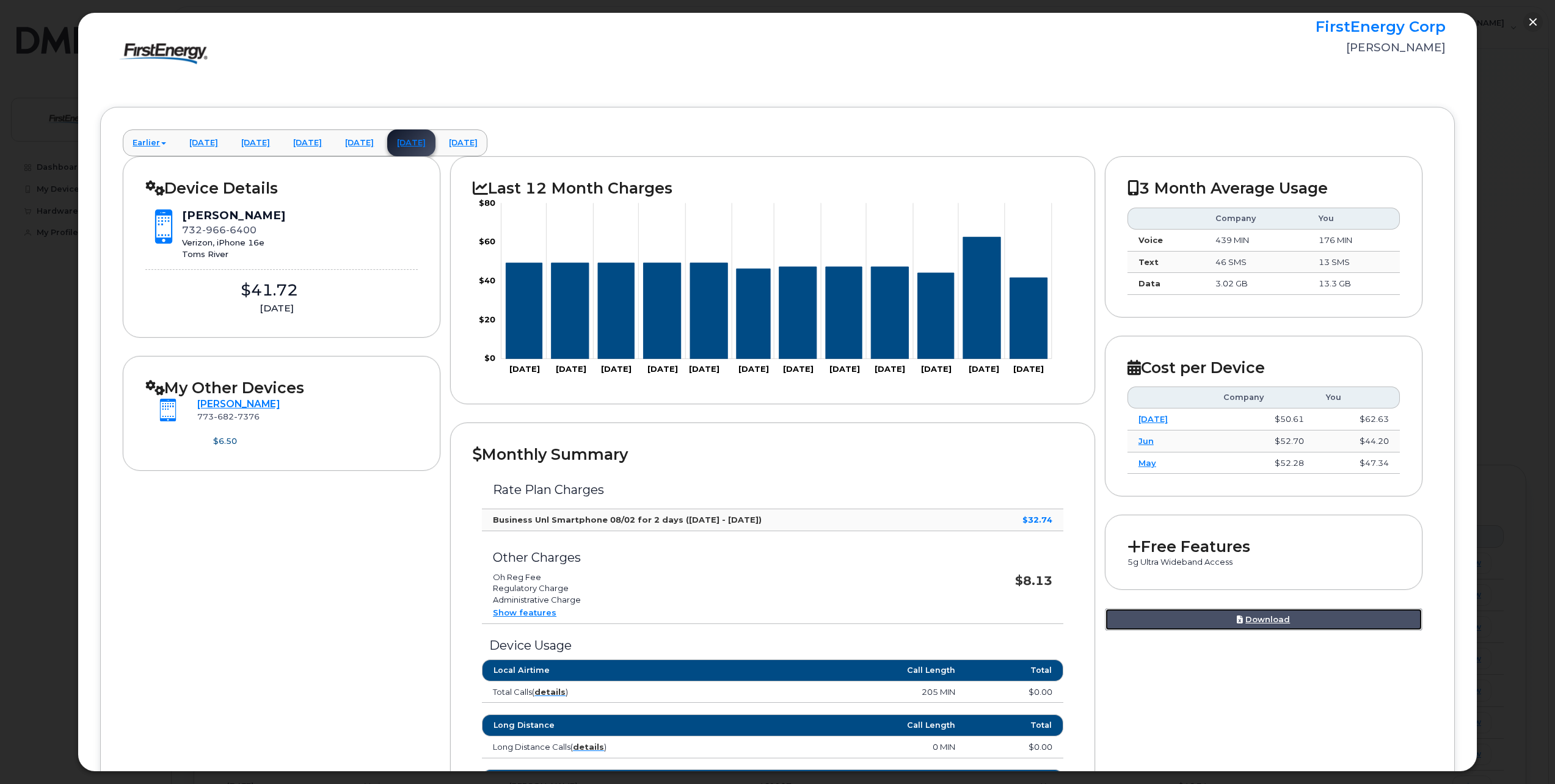
click at [1268, 621] on link "Download" at bounding box center [1264, 619] width 318 height 22
click at [1531, 21] on button "button" at bounding box center [1533, 22] width 20 height 20
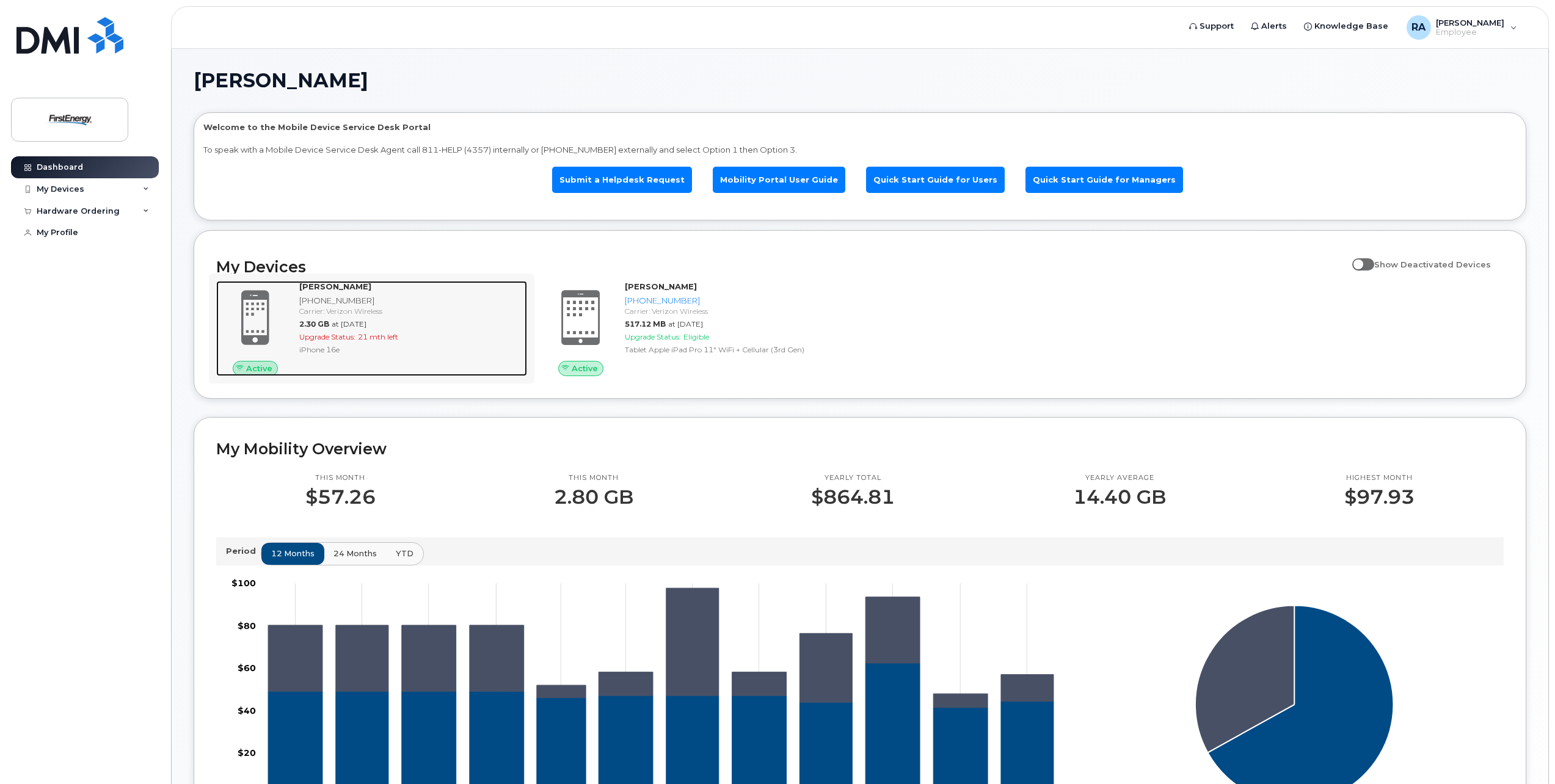
click at [341, 312] on div "Carrier: Verizon Wireless" at bounding box center [411, 311] width 223 height 11
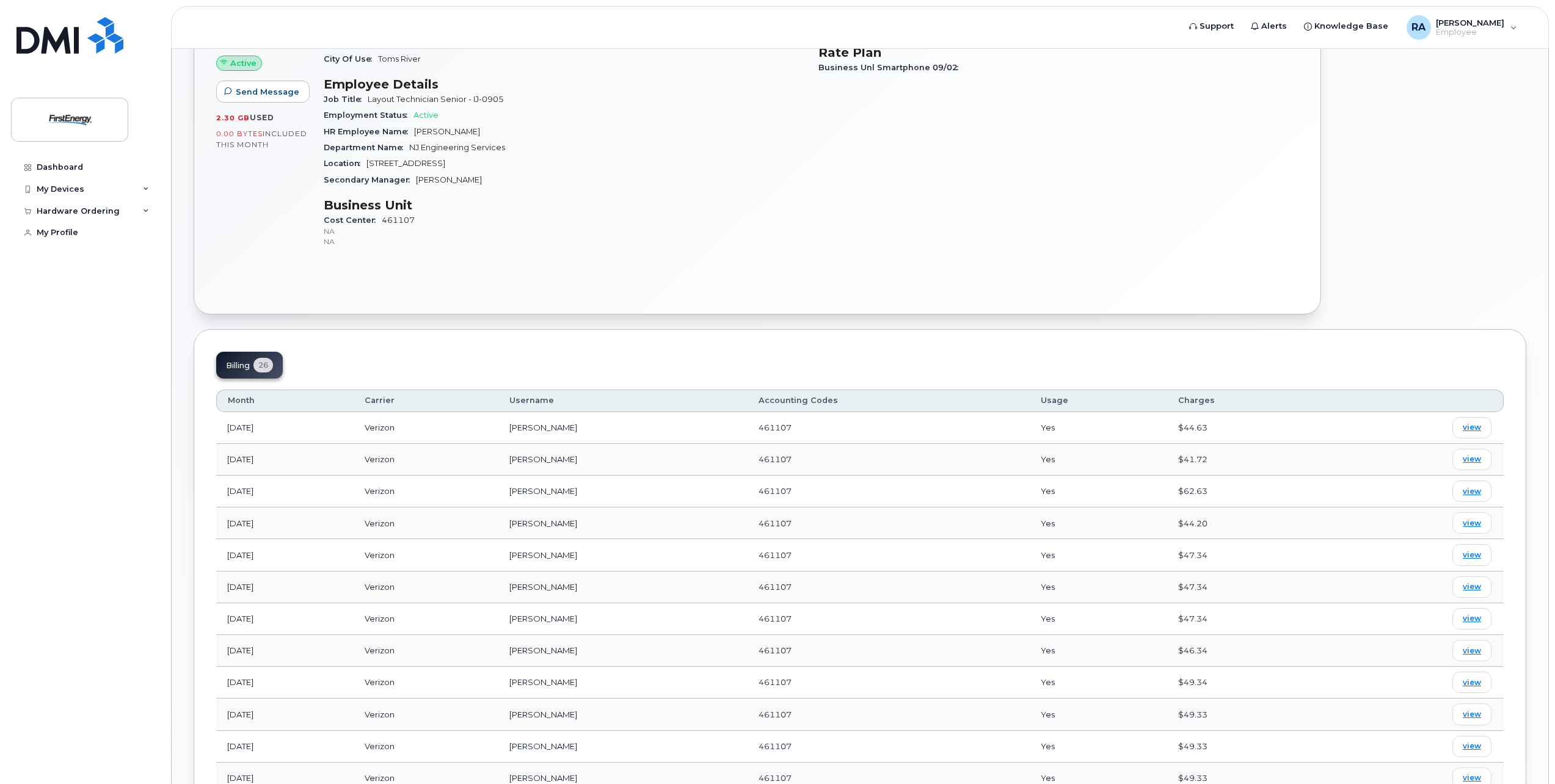
scroll to position [305, 0]
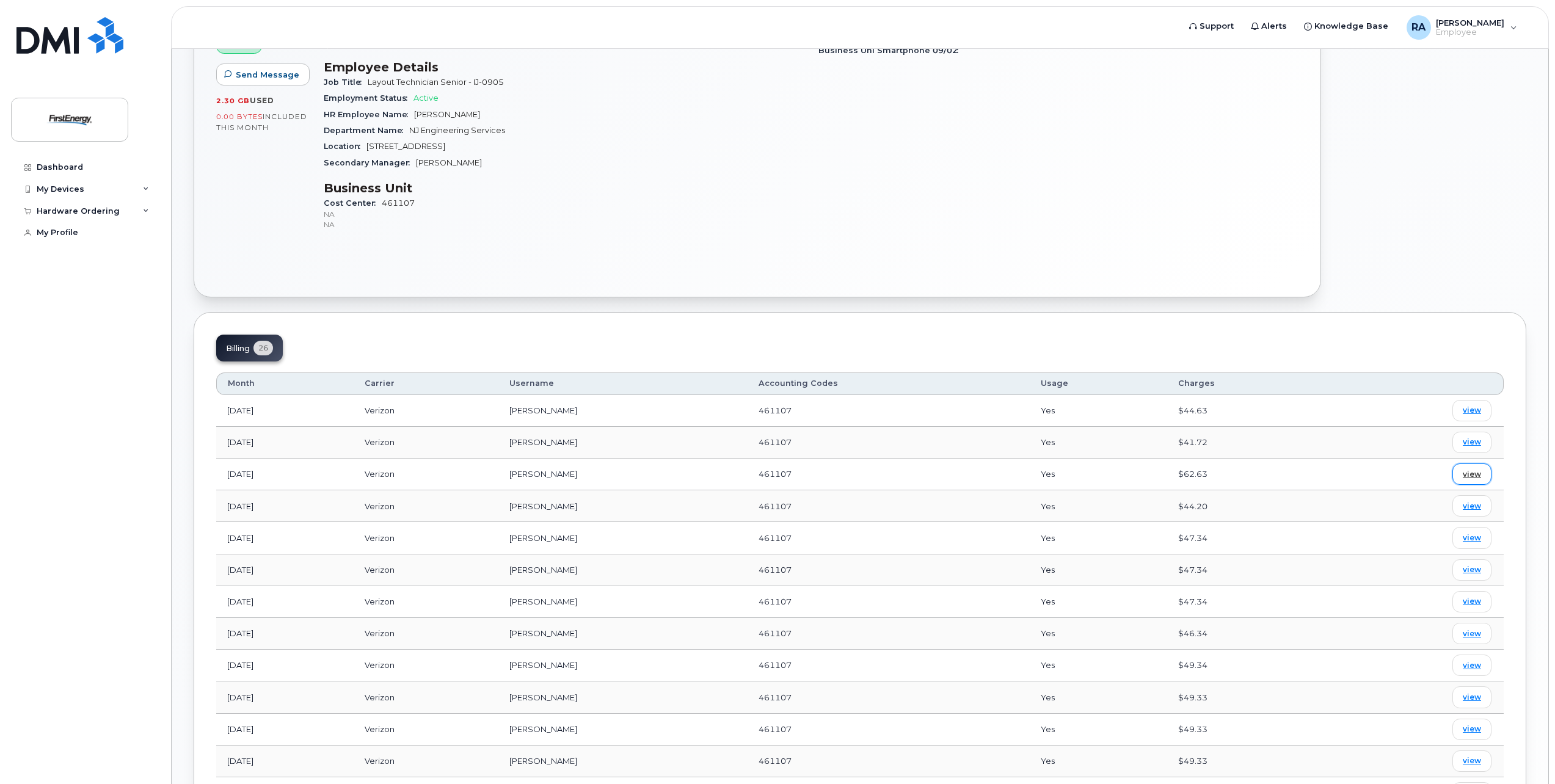
click at [1478, 475] on span "view" at bounding box center [1472, 474] width 18 height 11
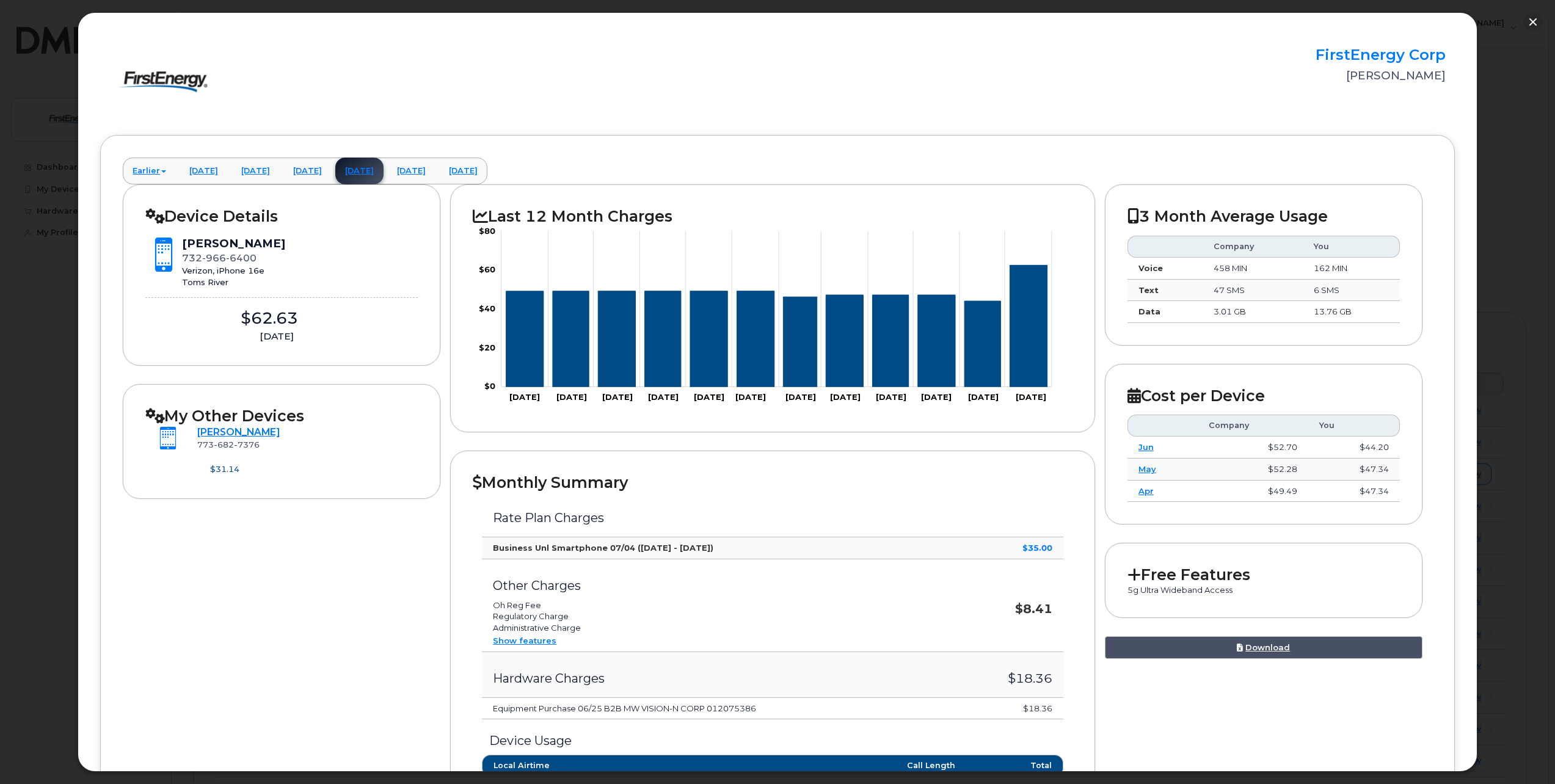
scroll to position [0, 0]
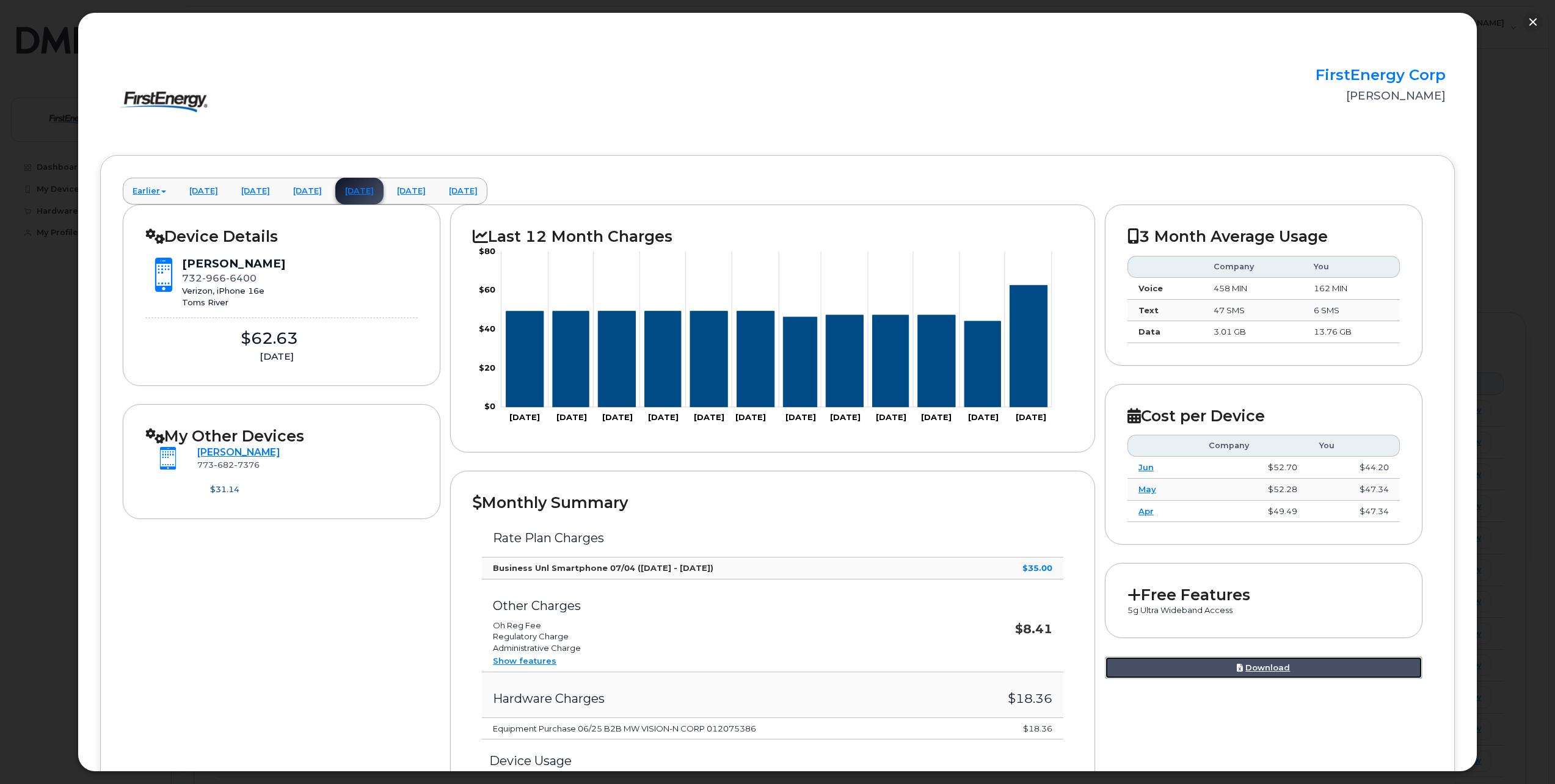
click at [1246, 669] on link "Download" at bounding box center [1264, 667] width 318 height 22
click at [487, 197] on link "[DATE]" at bounding box center [463, 191] width 49 height 27
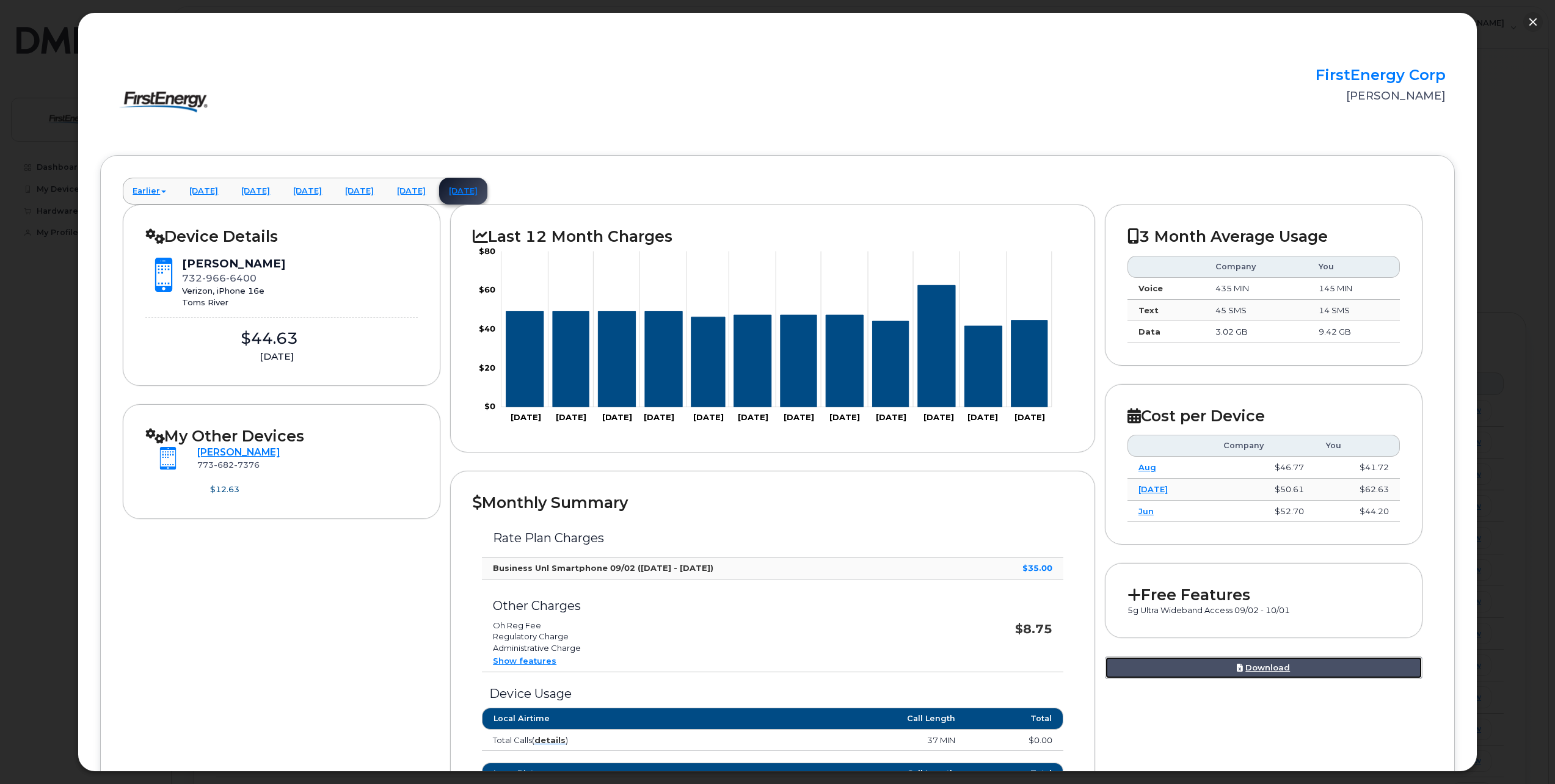
click at [1259, 668] on link "Download" at bounding box center [1264, 667] width 318 height 22
click at [1147, 513] on link "Jun" at bounding box center [1145, 511] width 16 height 10
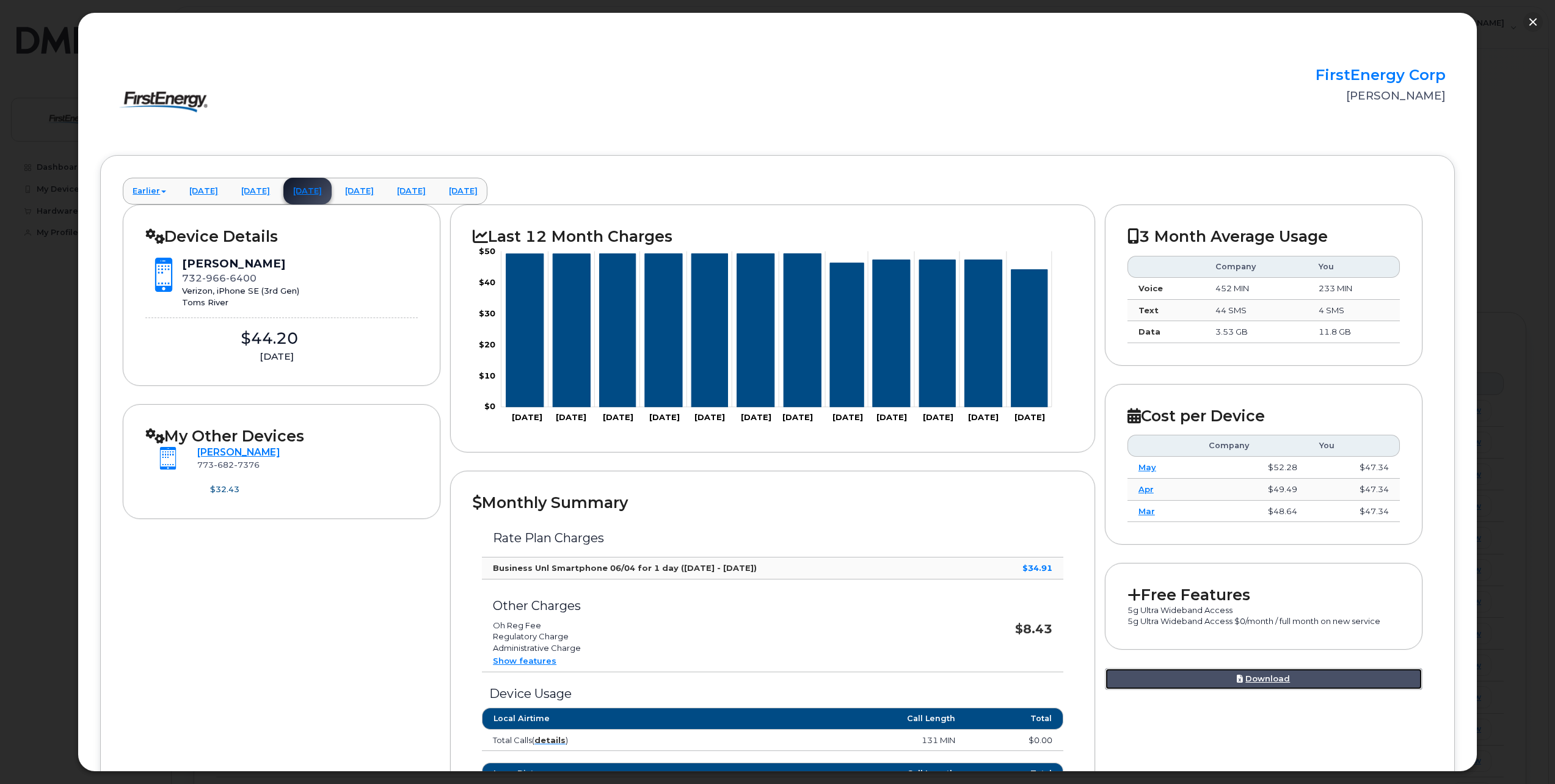
click at [1262, 674] on link "Download" at bounding box center [1264, 679] width 318 height 22
